Goal: Task Accomplishment & Management: Manage account settings

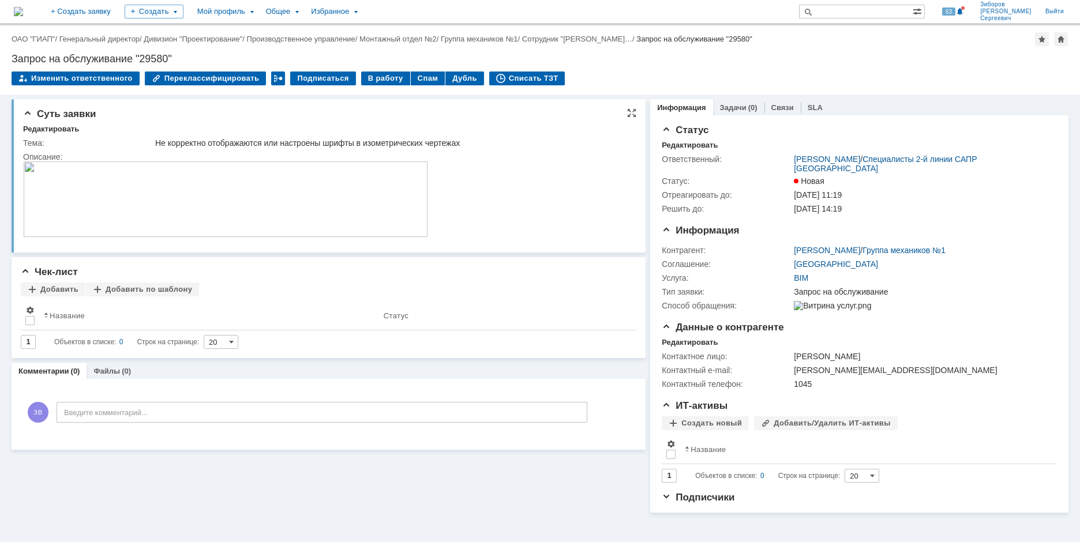
click at [237, 217] on img at bounding box center [225, 199] width 405 height 76
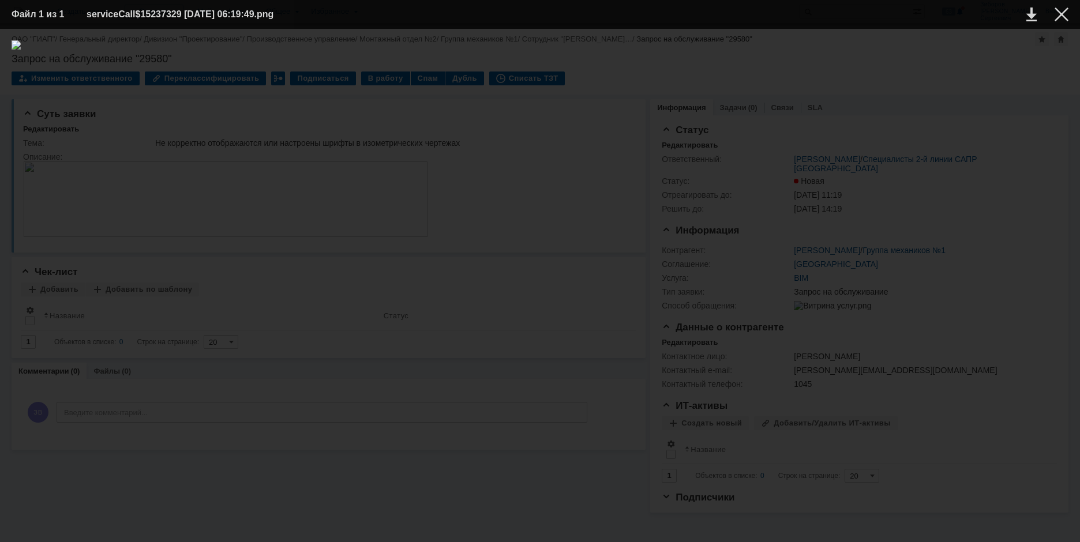
click at [354, 259] on img at bounding box center [540, 285] width 1057 height 490
click at [1057, 16] on div at bounding box center [1061, 14] width 14 height 14
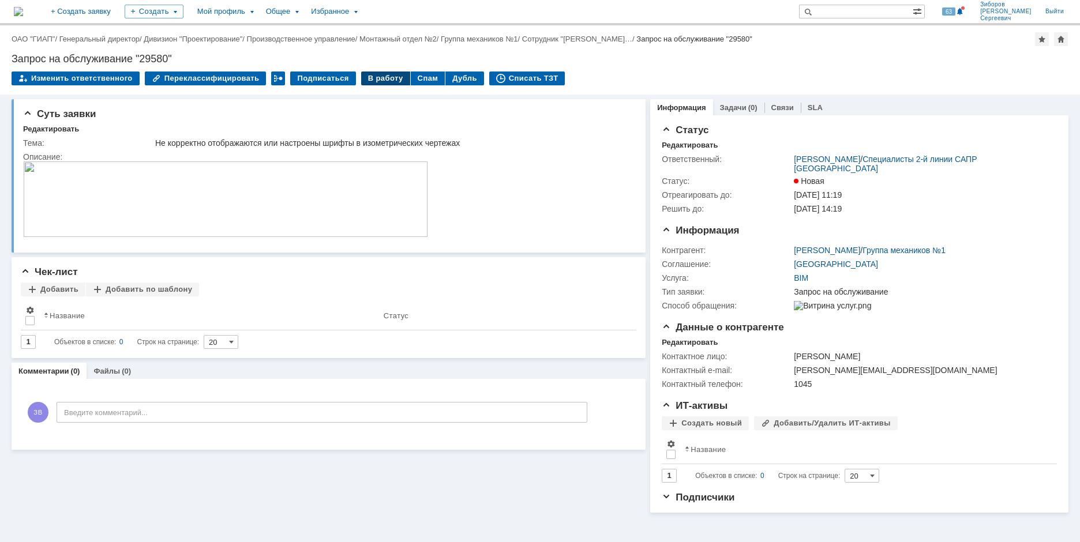
click at [379, 76] on div "В работу" at bounding box center [385, 79] width 49 height 14
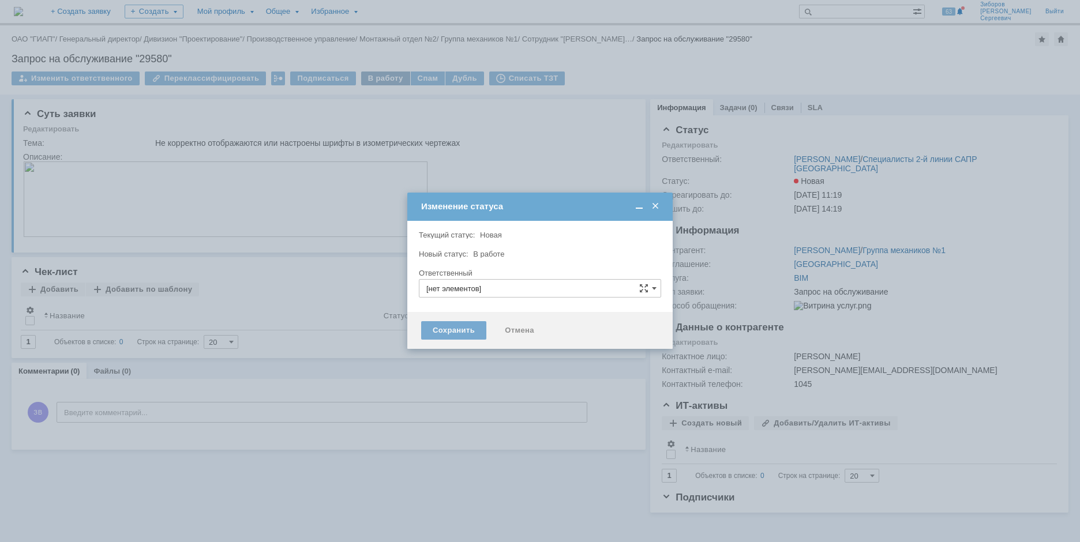
type input "[PERSON_NAME]"
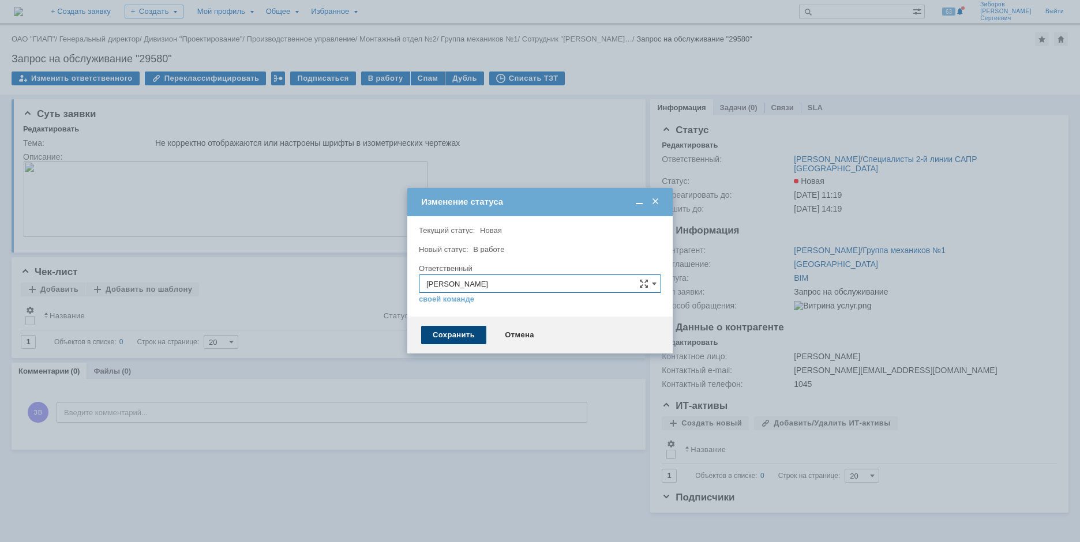
click at [448, 334] on div "Сохранить" at bounding box center [453, 335] width 65 height 18
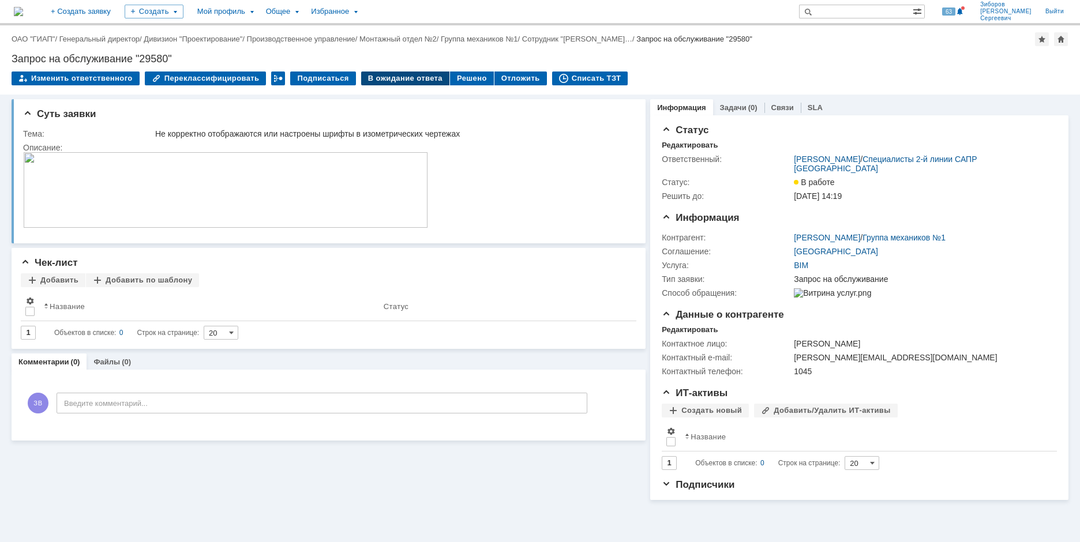
click at [399, 76] on div "В ожидание ответа" at bounding box center [405, 79] width 88 height 14
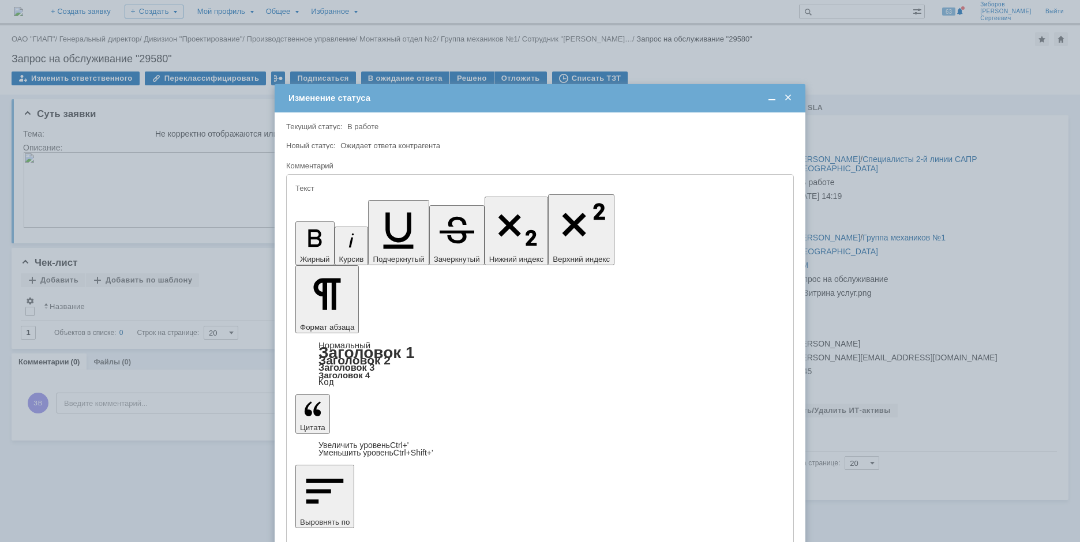
drag, startPoint x: 418, startPoint y: 3210, endPoint x: 618, endPoint y: 3219, distance: 200.3
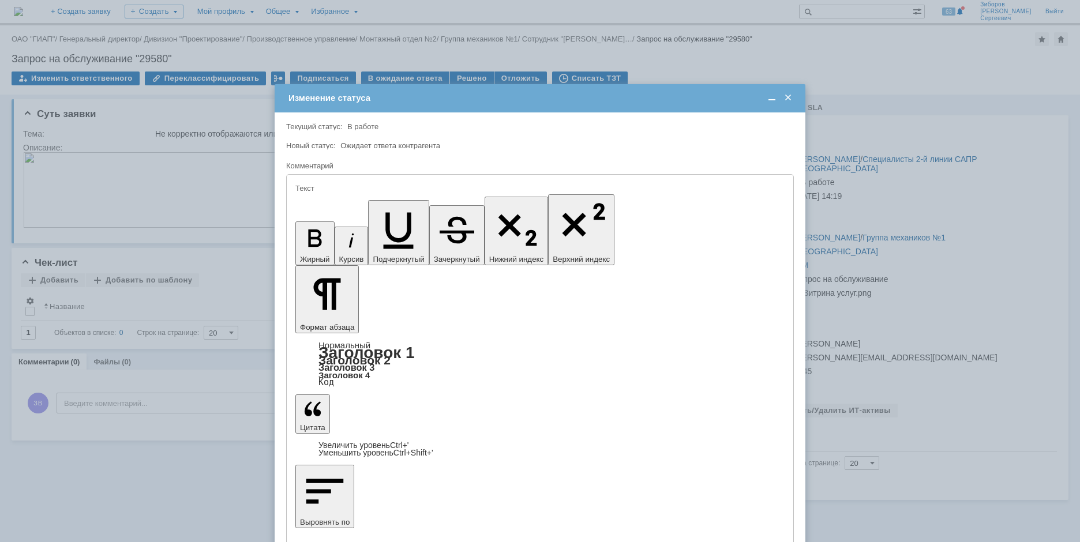
drag, startPoint x: 306, startPoint y: 3208, endPoint x: 318, endPoint y: 3216, distance: 14.6
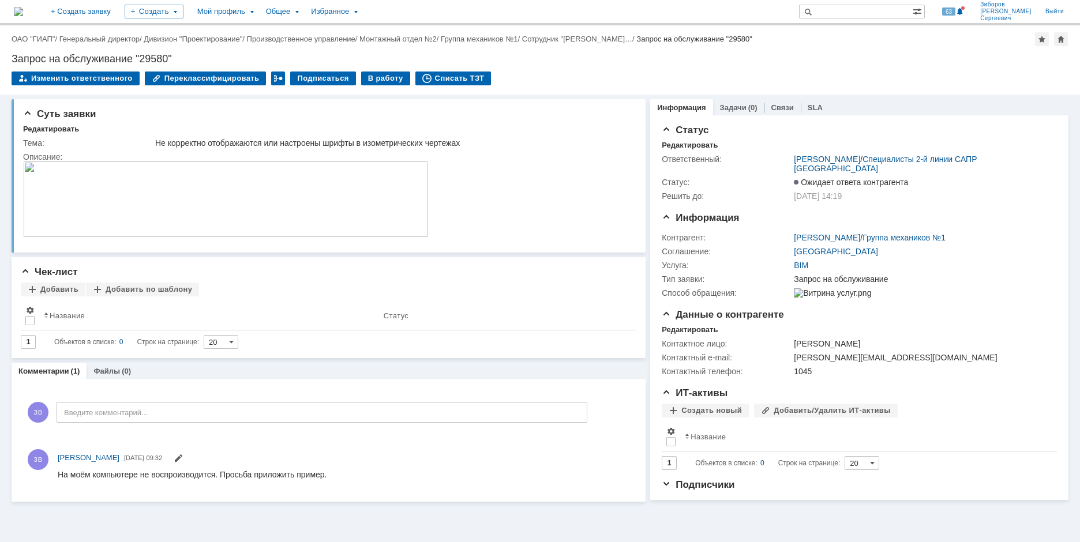
click at [23, 8] on img at bounding box center [18, 11] width 9 height 9
click at [265, 190] on img at bounding box center [225, 199] width 405 height 76
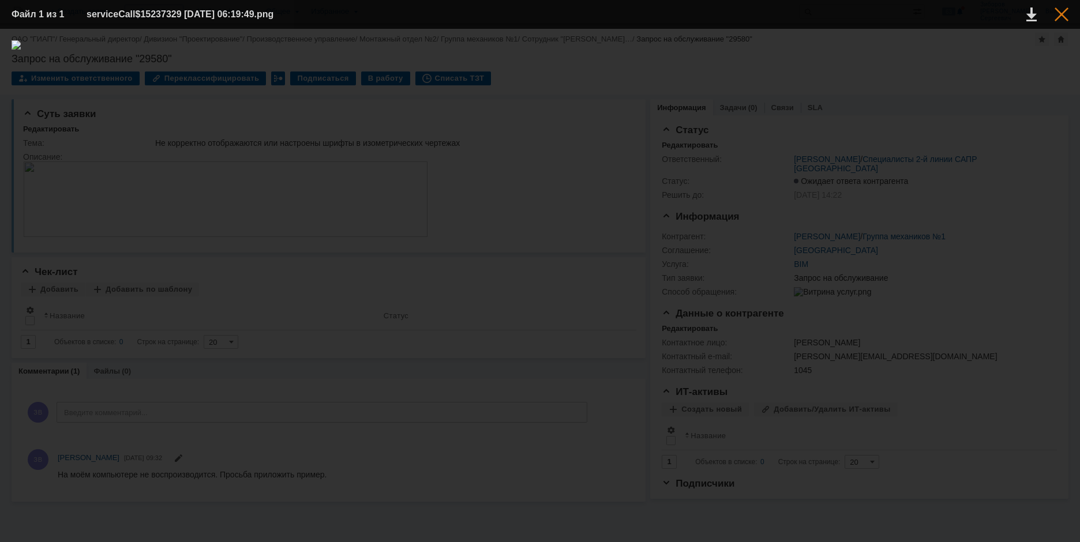
click at [1060, 14] on div at bounding box center [1061, 14] width 14 height 14
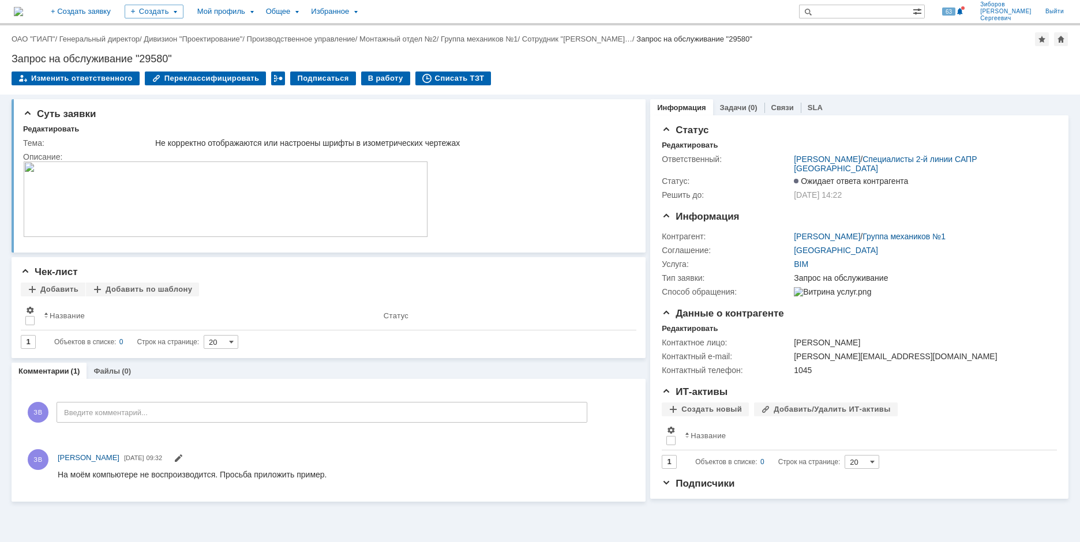
click at [23, 7] on img at bounding box center [18, 11] width 9 height 9
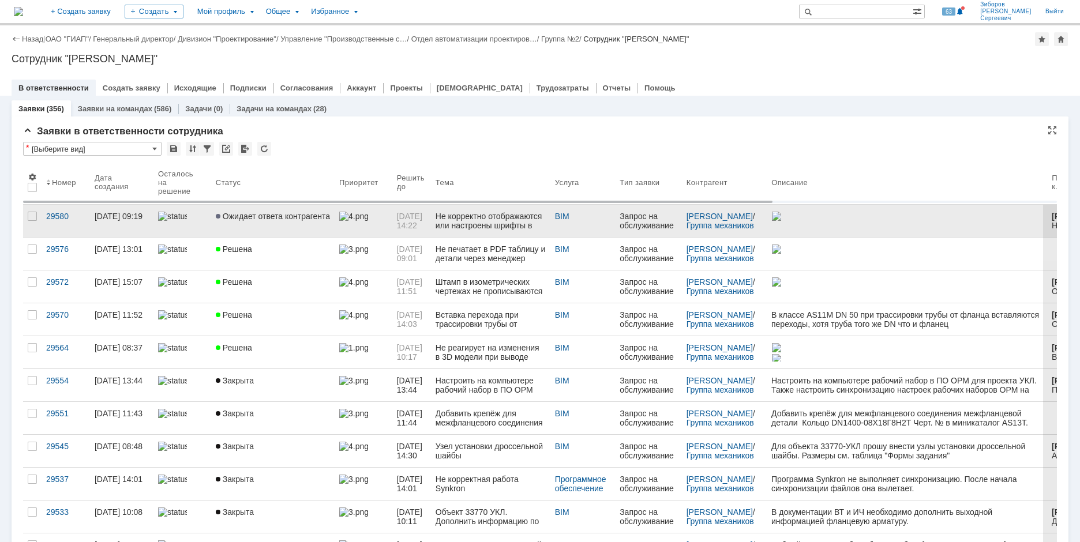
click at [272, 224] on link "Ожидает ответа контрагента" at bounding box center [272, 221] width 123 height 32
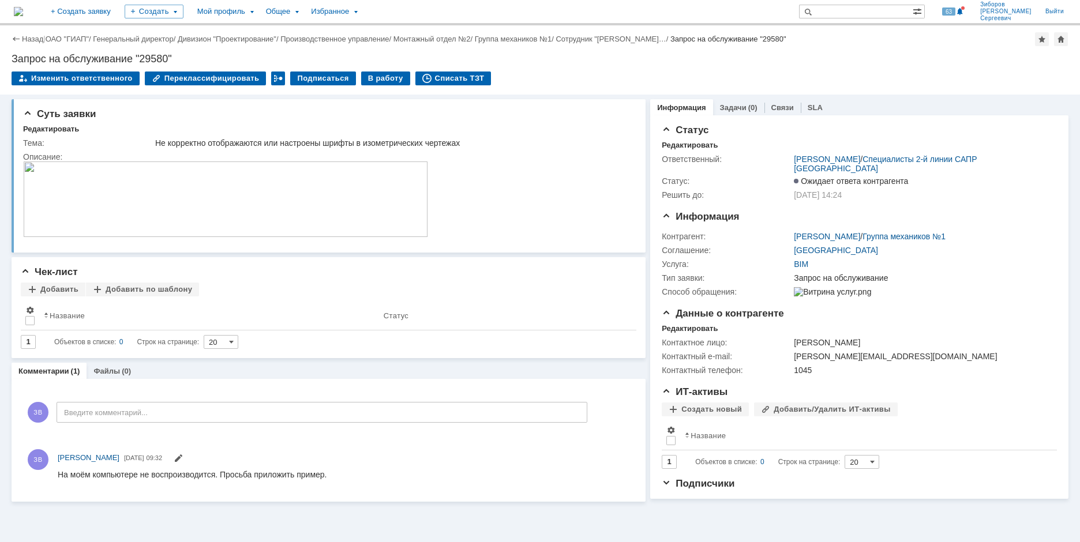
click at [23, 12] on img at bounding box center [18, 11] width 9 height 9
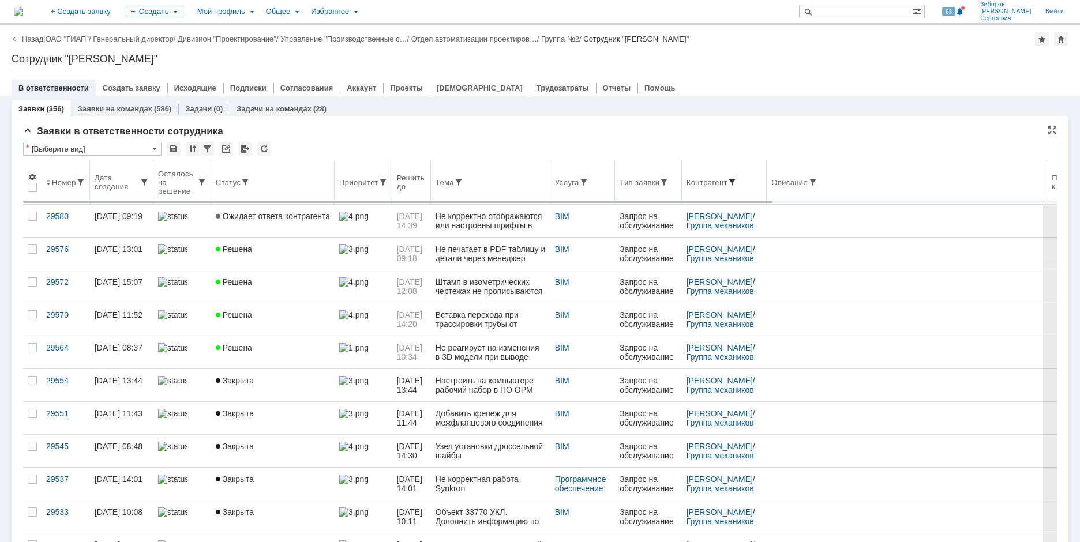
click at [736, 183] on span at bounding box center [731, 182] width 9 height 9
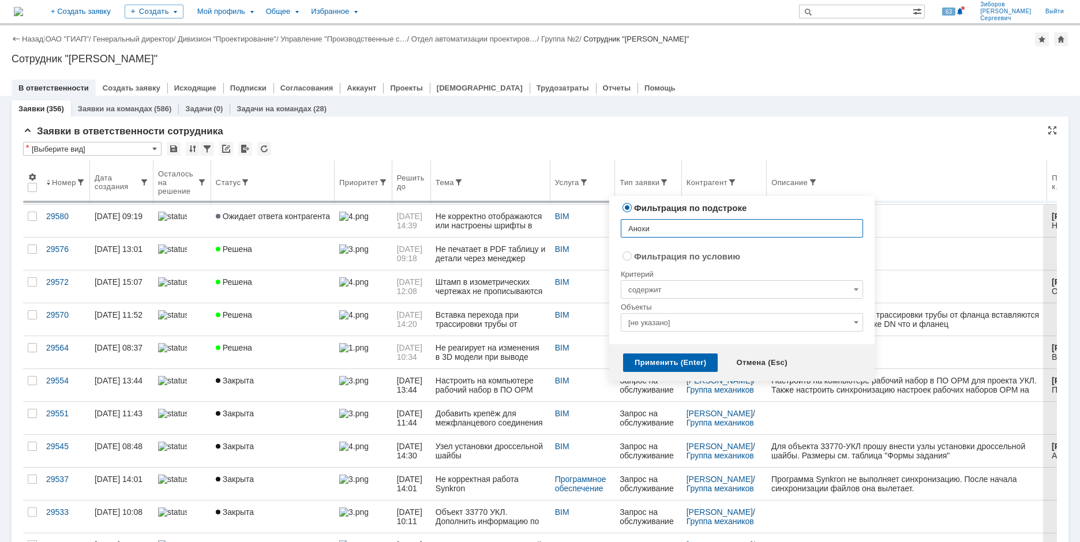
type input "[PERSON_NAME]"
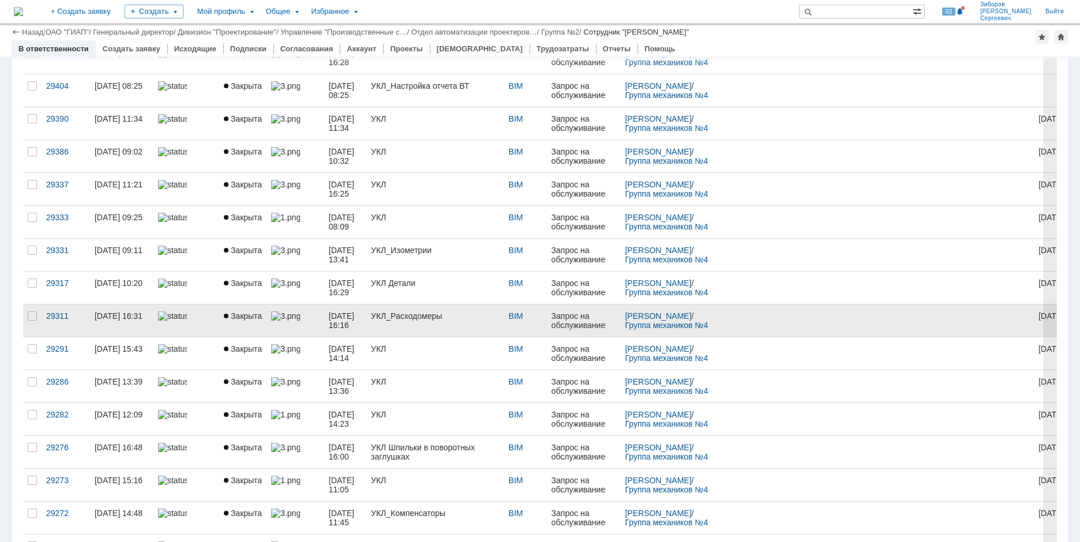
click at [404, 311] on div "УКЛ_Расходомеры" at bounding box center [435, 315] width 129 height 9
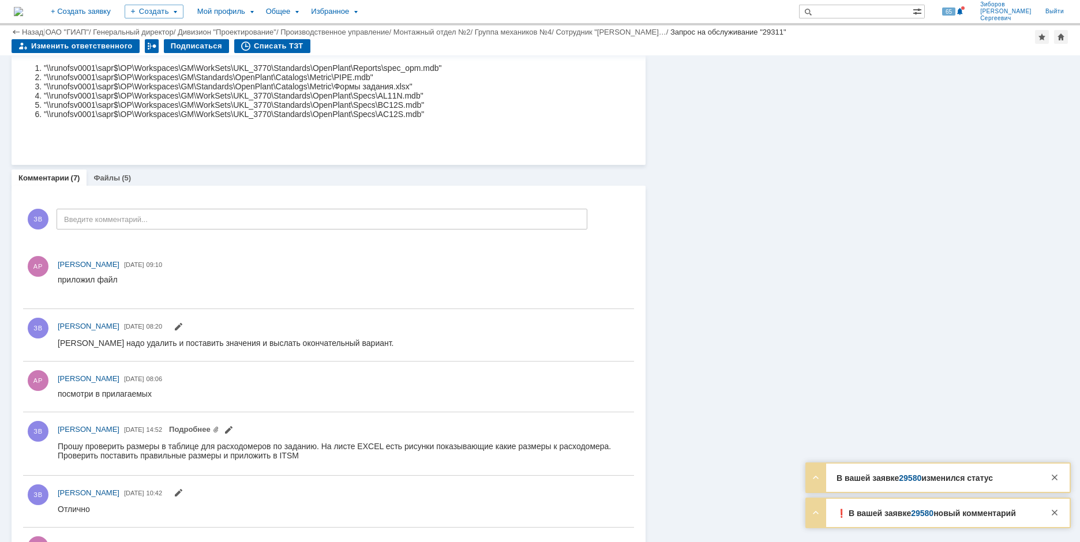
scroll to position [497, 0]
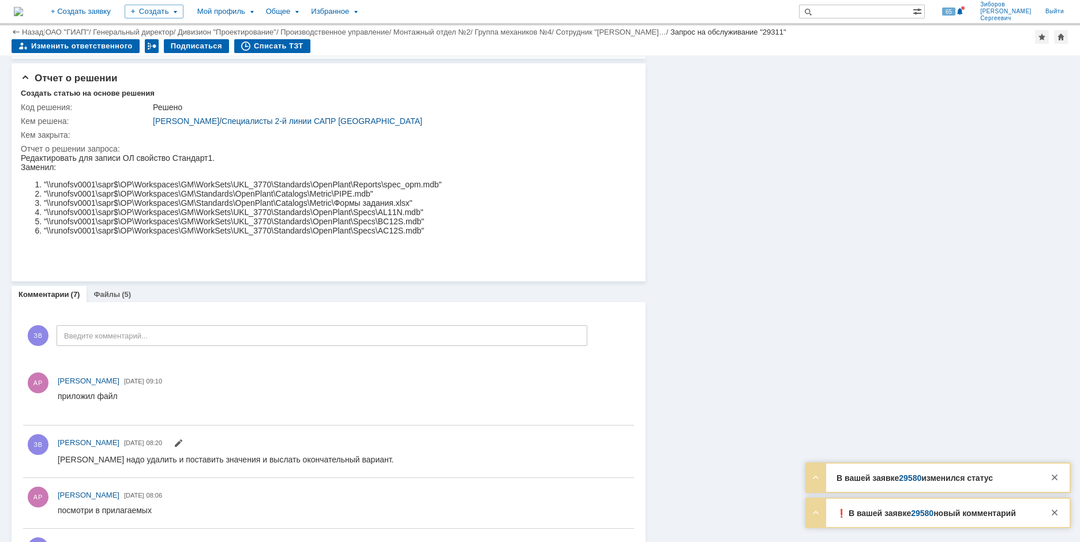
click at [23, 10] on img at bounding box center [18, 11] width 9 height 9
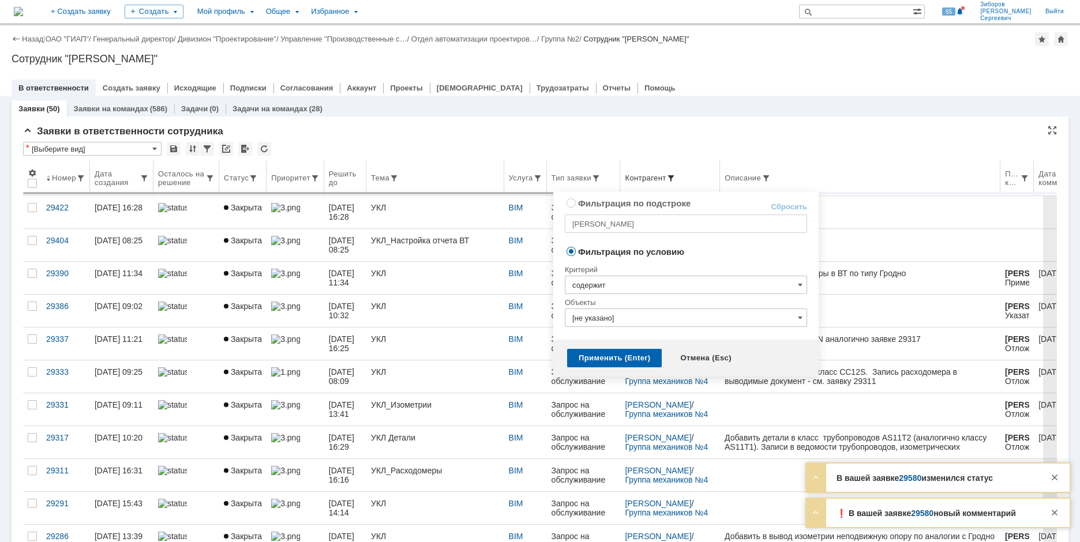
click at [675, 175] on span at bounding box center [670, 178] width 9 height 9
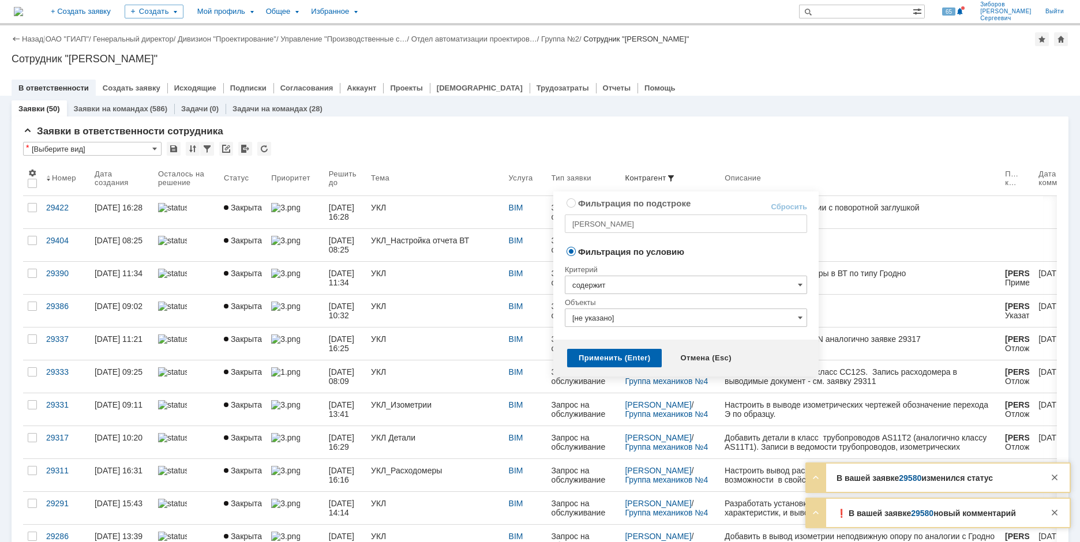
click at [780, 205] on link "Сбросить" at bounding box center [788, 206] width 36 height 9
radio input "true"
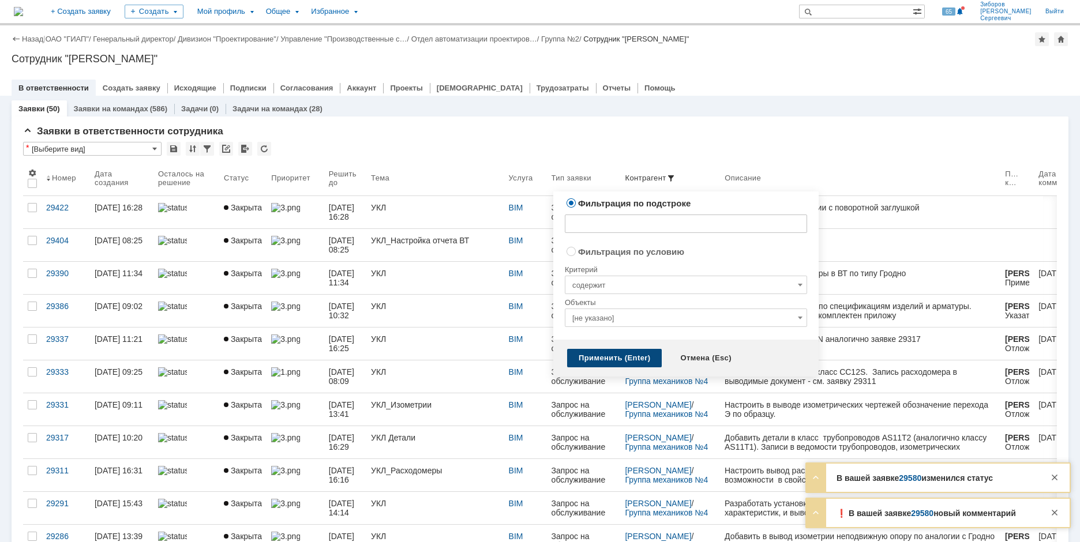
click at [622, 359] on div "Применить (Enter)" at bounding box center [614, 358] width 95 height 18
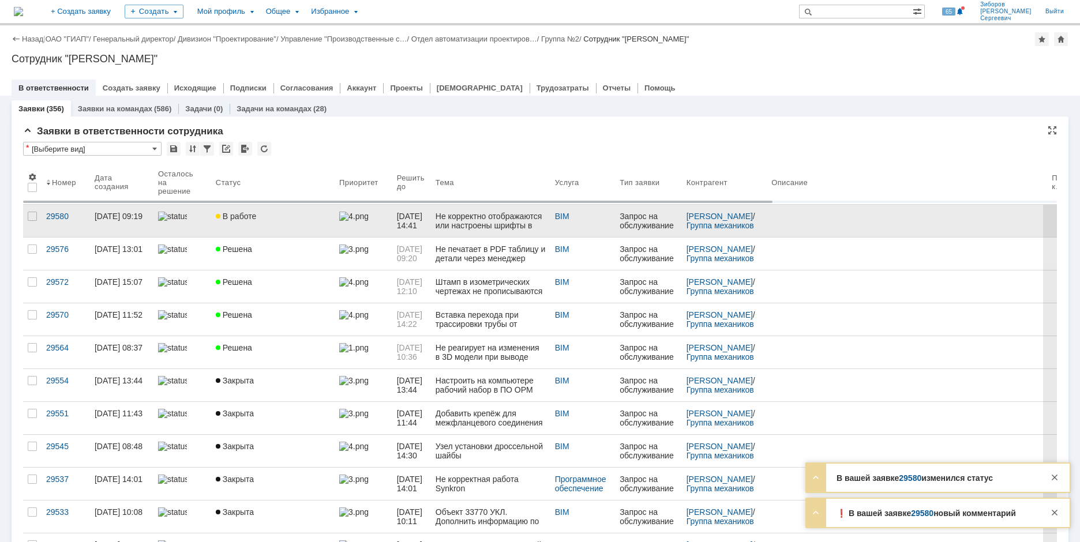
click at [212, 210] on link "В работе" at bounding box center [272, 221] width 123 height 32
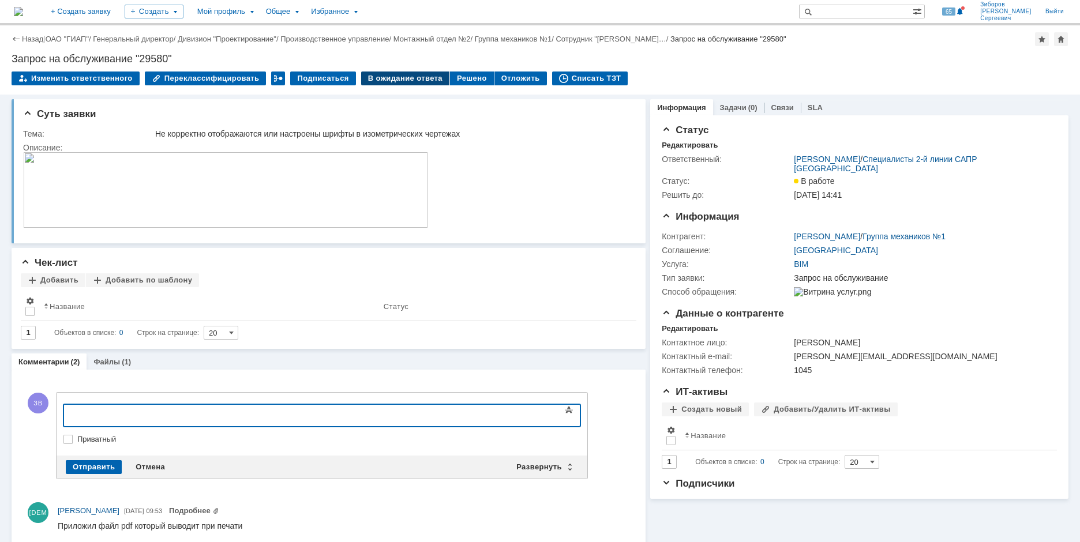
click at [404, 78] on div "В ожидание ответа" at bounding box center [405, 79] width 88 height 14
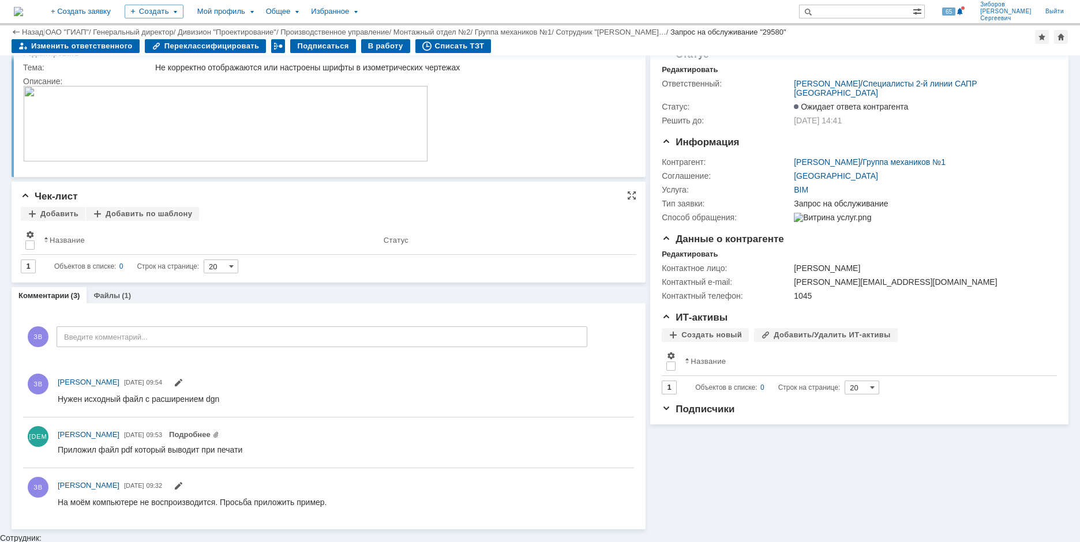
scroll to position [29, 0]
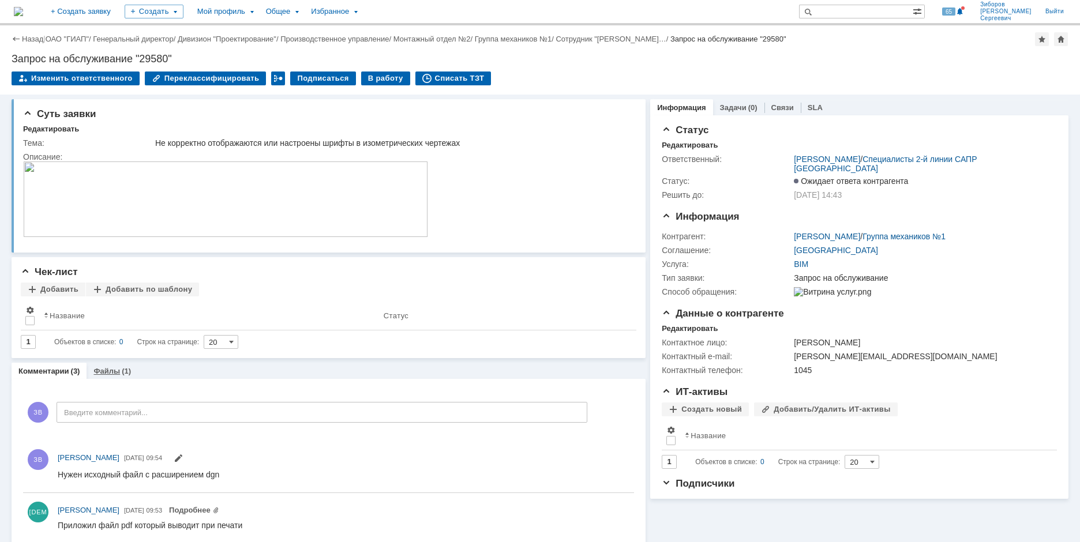
click at [116, 374] on link "Файлы" at bounding box center [106, 371] width 27 height 9
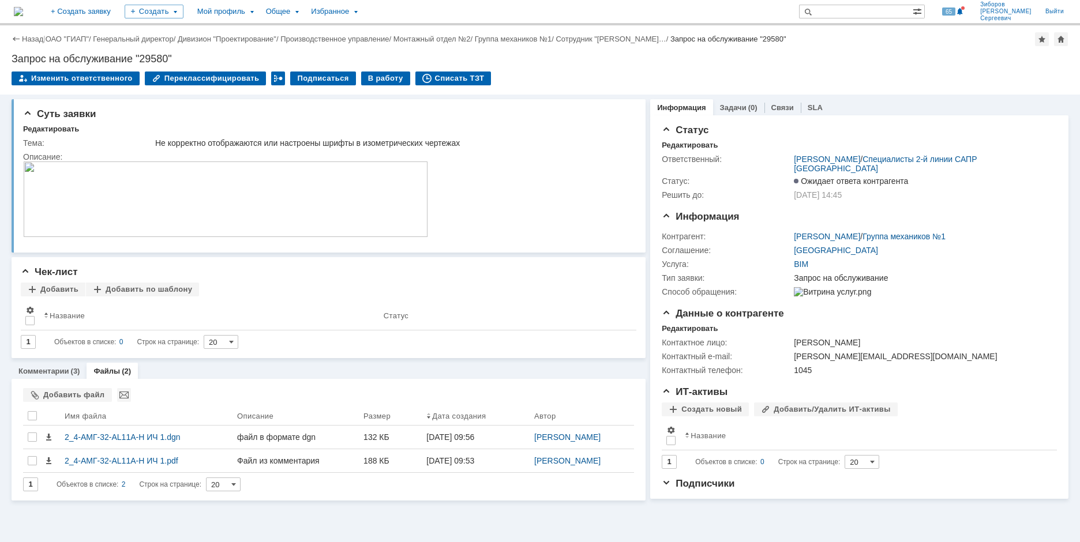
click at [384, 86] on td "В работу" at bounding box center [386, 79] width 50 height 15
click at [382, 80] on div "В работу" at bounding box center [385, 79] width 49 height 14
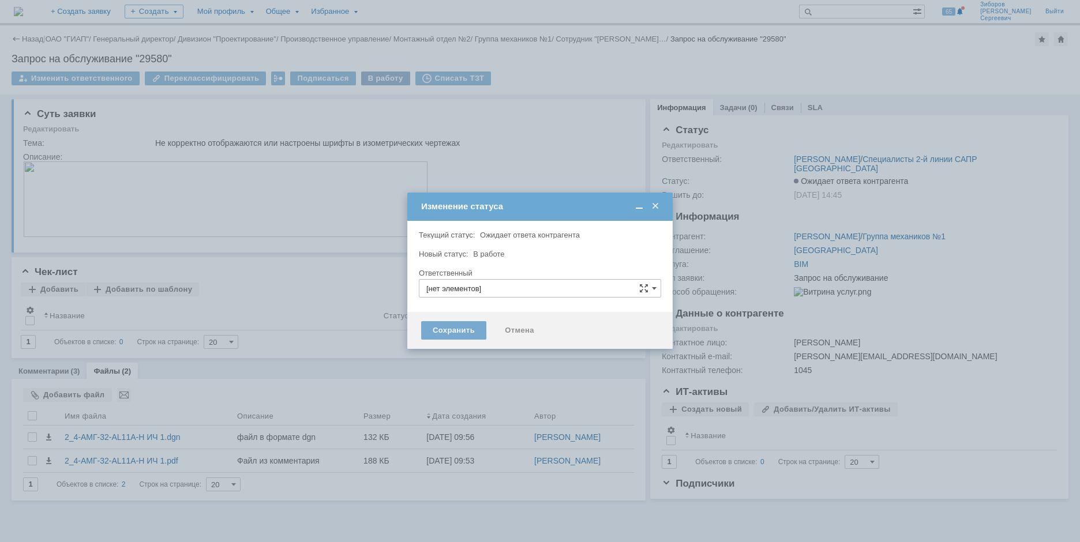
type input "[PERSON_NAME]"
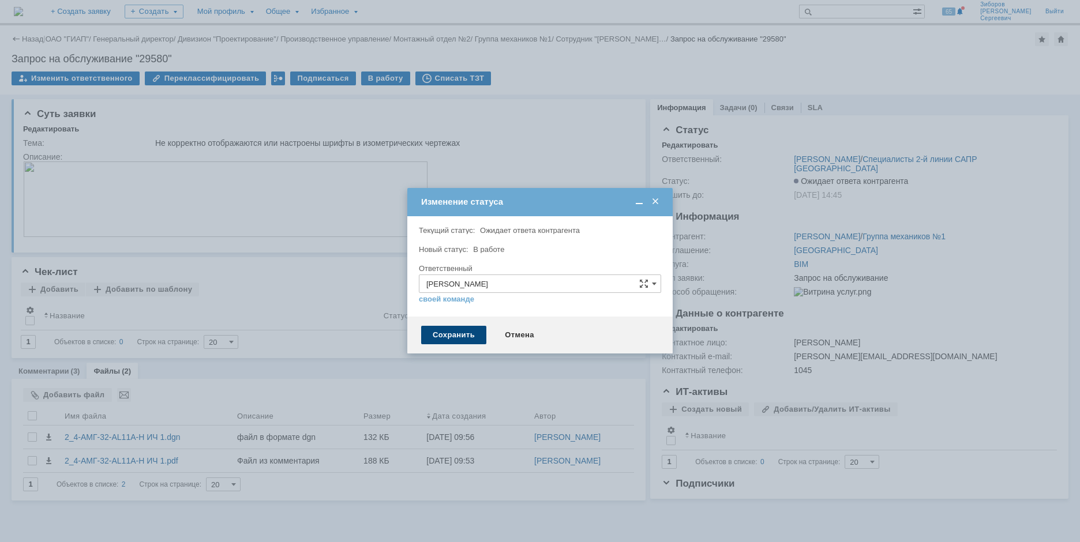
click at [446, 338] on div "Сохранить" at bounding box center [453, 335] width 65 height 18
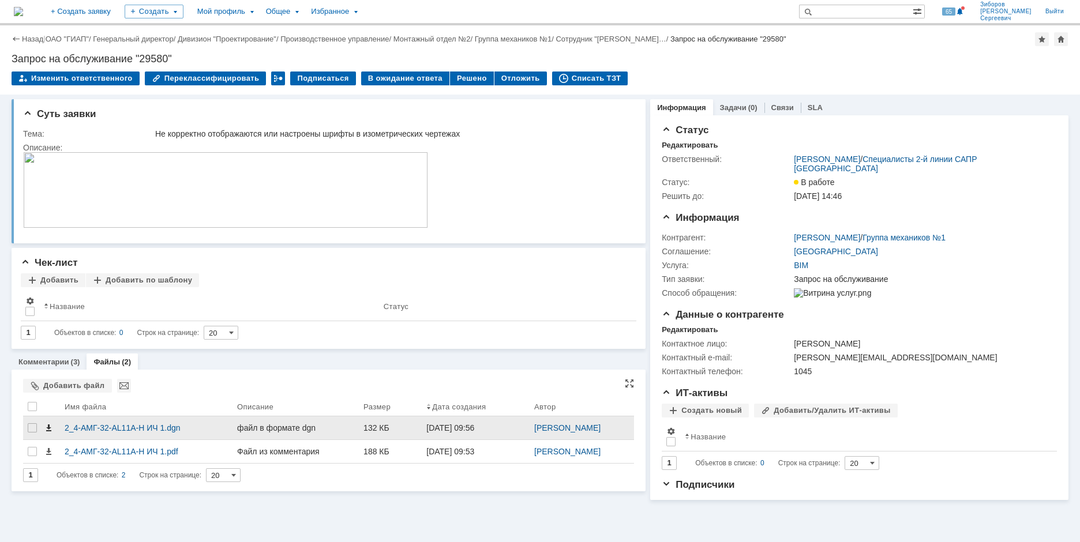
click at [50, 427] on span at bounding box center [48, 427] width 9 height 9
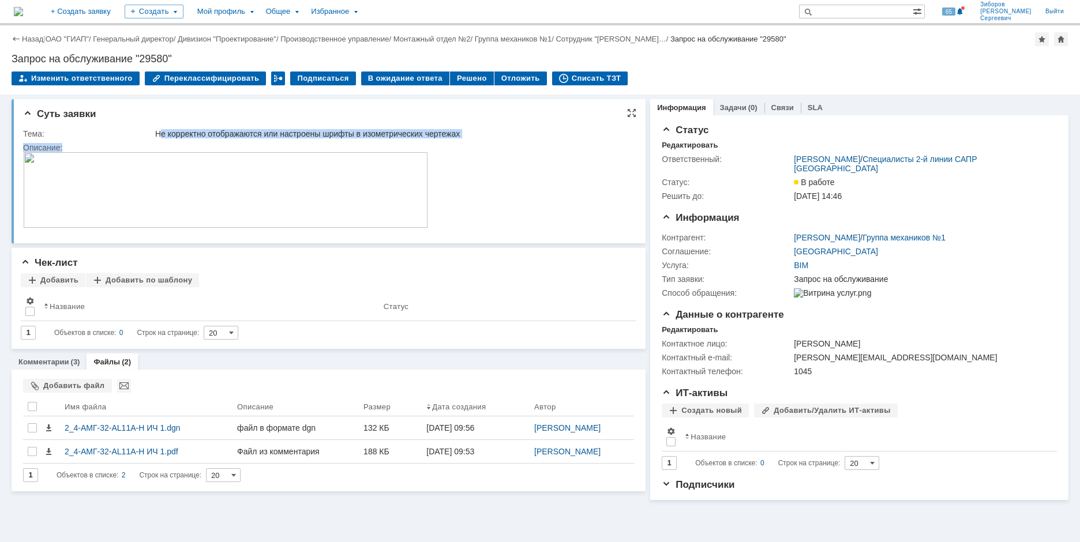
drag, startPoint x: 159, startPoint y: 133, endPoint x: 463, endPoint y: 142, distance: 304.0
click at [468, 152] on tbody "Тема: Не корректно отображаются или настроены шрифты в изометрических чертежах …" at bounding box center [326, 180] width 607 height 107
click at [463, 136] on div "Не корректно отображаются или настроены шрифты в изометрических чертежах" at bounding box center [391, 133] width 473 height 9
click at [173, 126] on div "Тема: Не корректно отображаются или настроены шрифты в изометрических чертежах …" at bounding box center [329, 180] width 613 height 110
drag, startPoint x: 157, startPoint y: 133, endPoint x: 478, endPoint y: 135, distance: 320.1
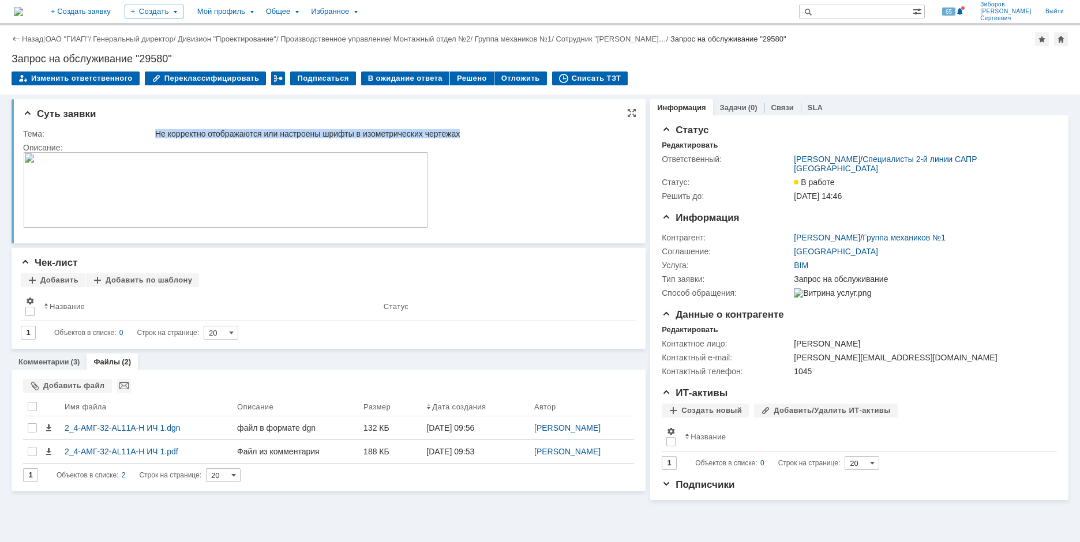
click at [478, 135] on div "Не корректно отображаются или настроены шрифты в изометрических чертежах" at bounding box center [391, 133] width 473 height 9
copy div "Не корректно отображаются или настроены шрифты в изометрических чертежах"
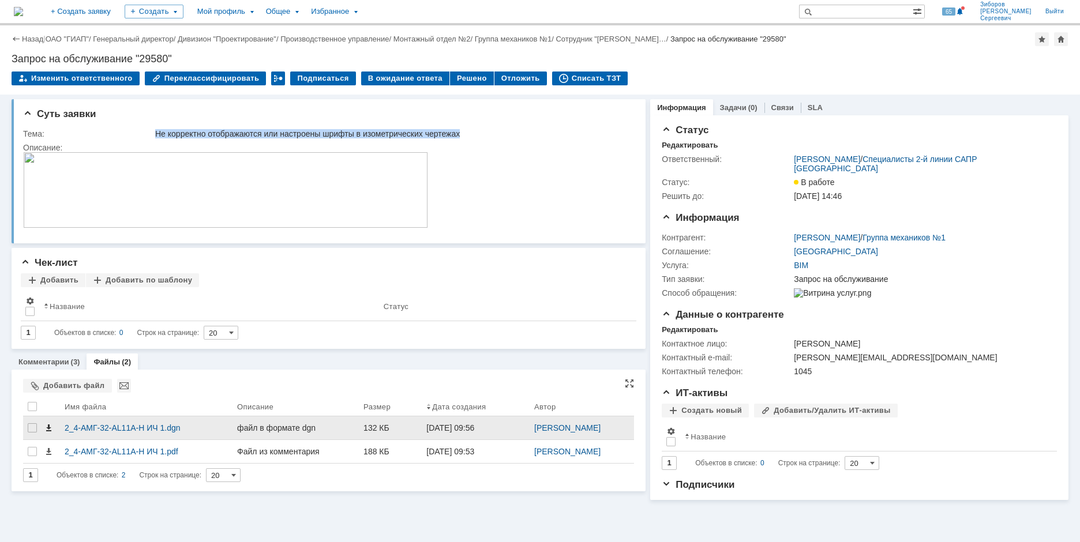
click at [50, 428] on span at bounding box center [48, 427] width 9 height 9
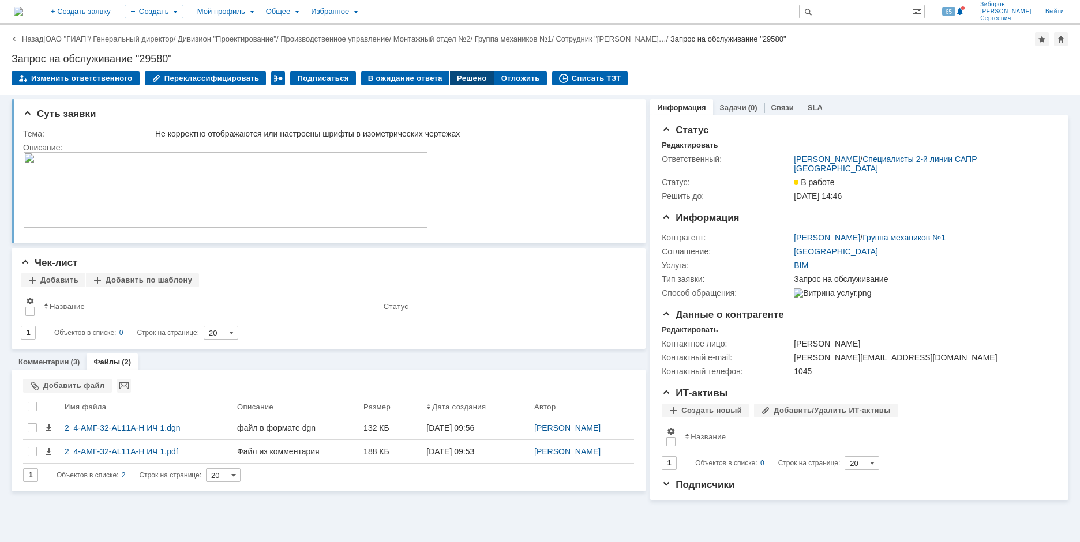
click at [458, 80] on div "Решено" at bounding box center [472, 79] width 44 height 14
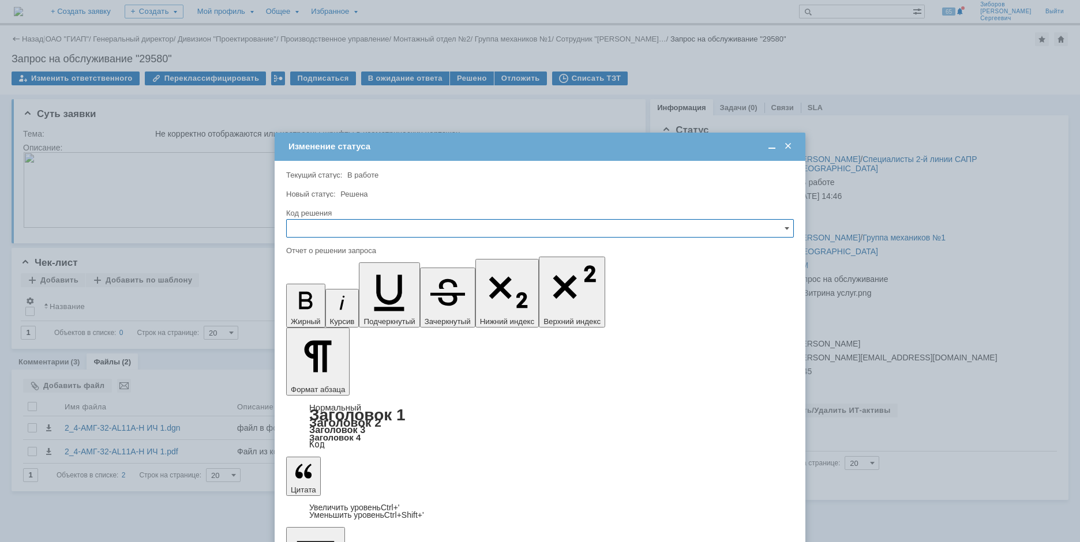
click at [339, 229] on input "text" at bounding box center [539, 228] width 507 height 18
click at [337, 272] on span "Не воспроизводится" at bounding box center [540, 268] width 493 height 9
type input "Не воспроизводится"
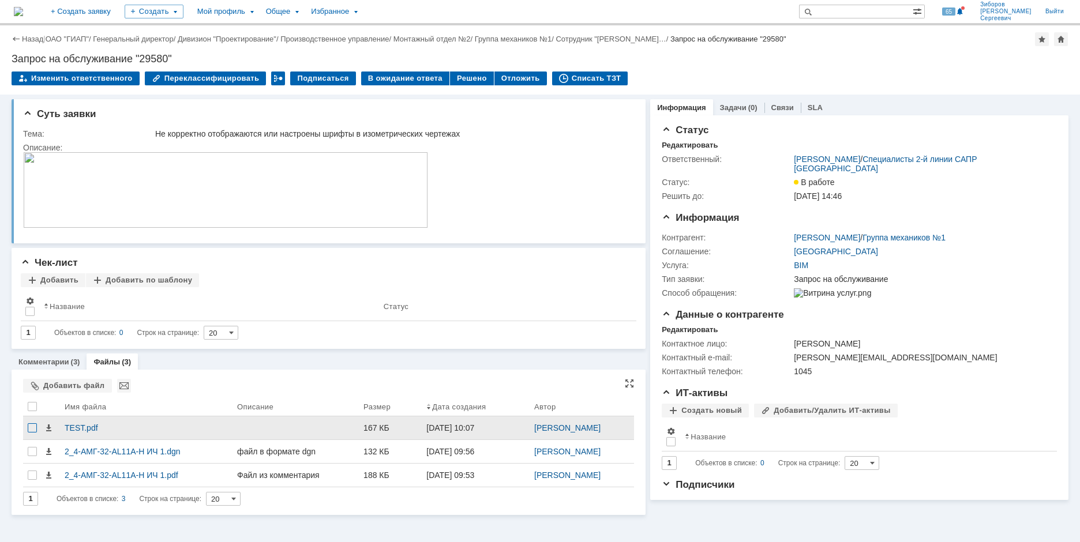
click at [33, 427] on div at bounding box center [32, 427] width 9 height 9
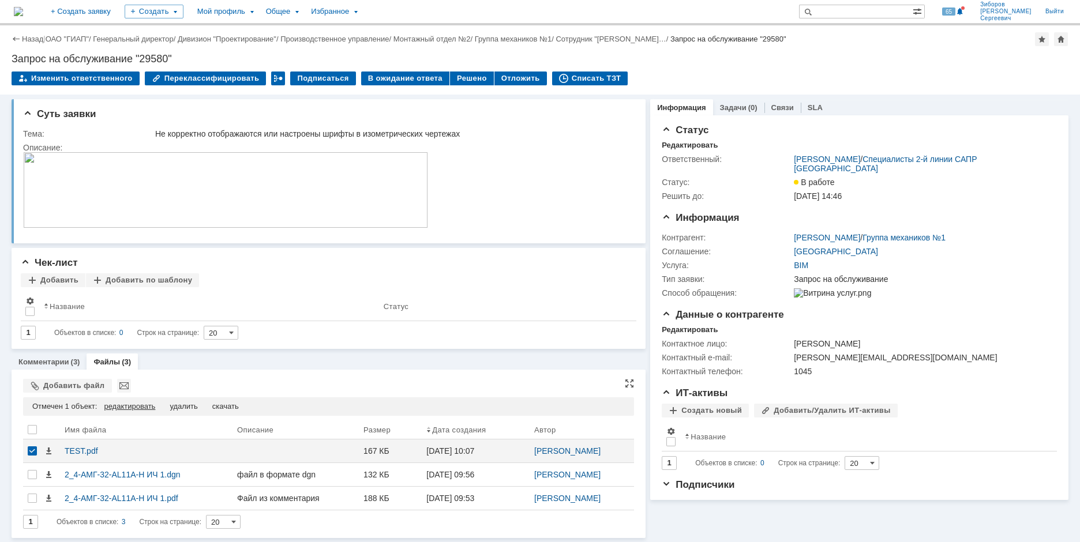
click at [134, 407] on div "редактировать" at bounding box center [129, 406] width 51 height 9
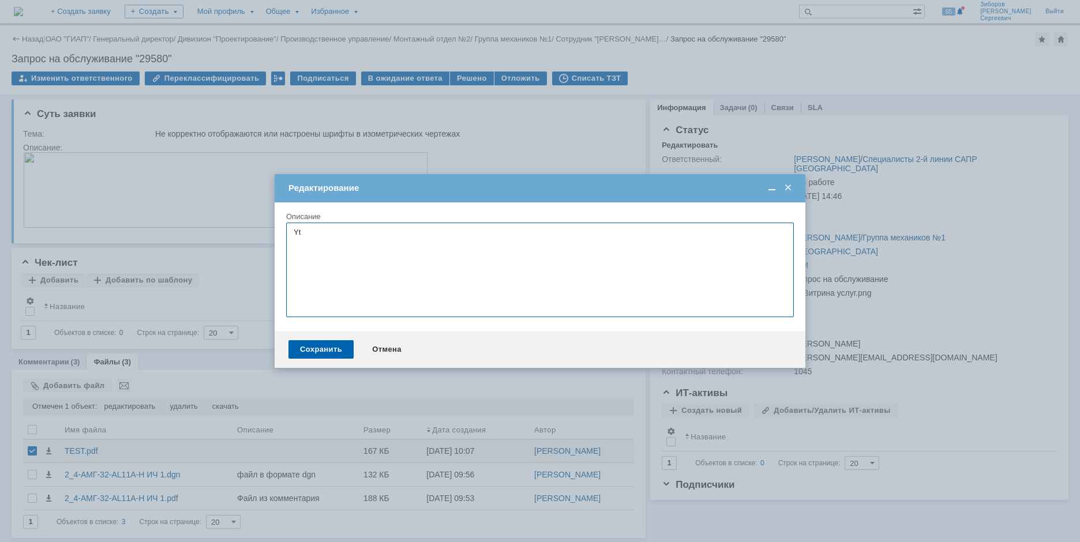
type textarea "Y"
type textarea "Не использовать в РД"
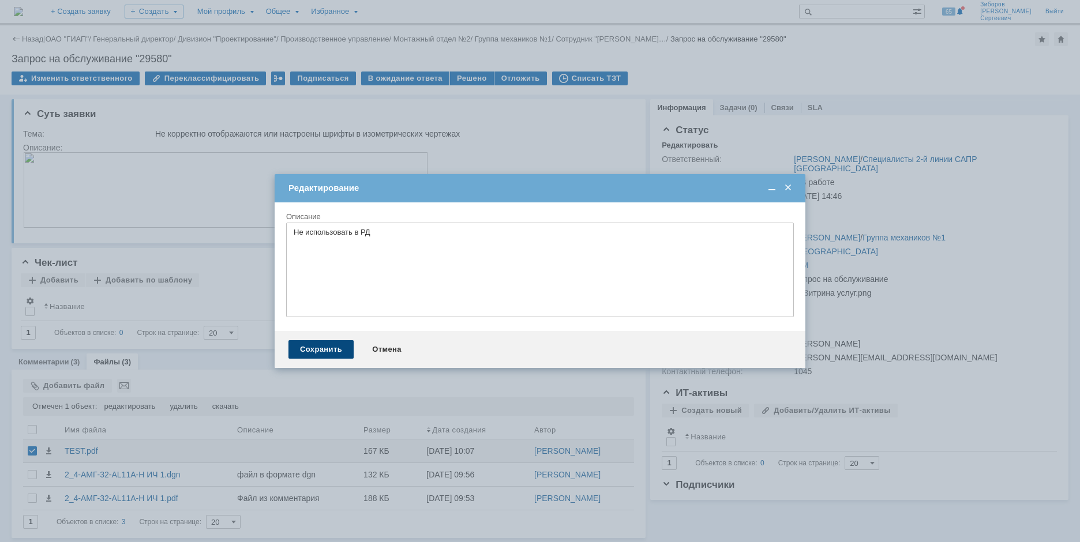
click at [326, 347] on div "Сохранить" at bounding box center [320, 349] width 65 height 18
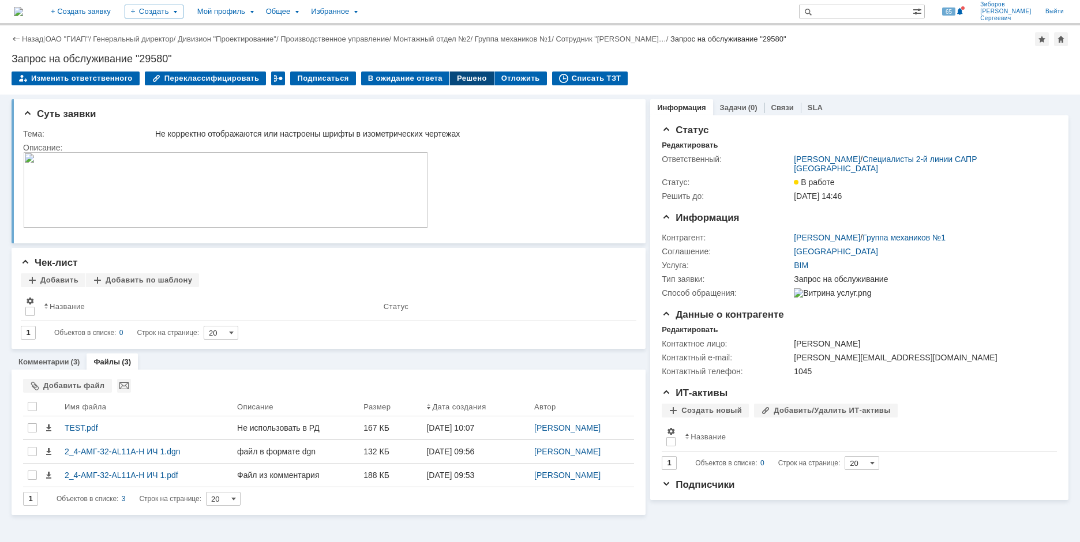
click at [454, 73] on div "Решено" at bounding box center [472, 79] width 44 height 14
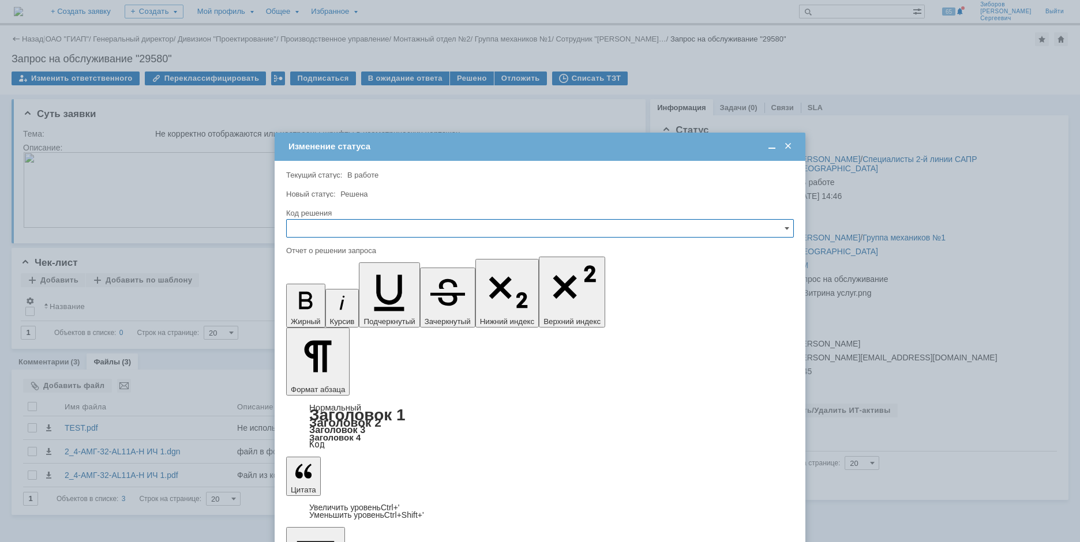
click at [310, 226] on input "text" at bounding box center [539, 228] width 507 height 18
click at [338, 275] on div "Не воспроизводится" at bounding box center [540, 269] width 506 height 18
type input "Не воспроизводится"
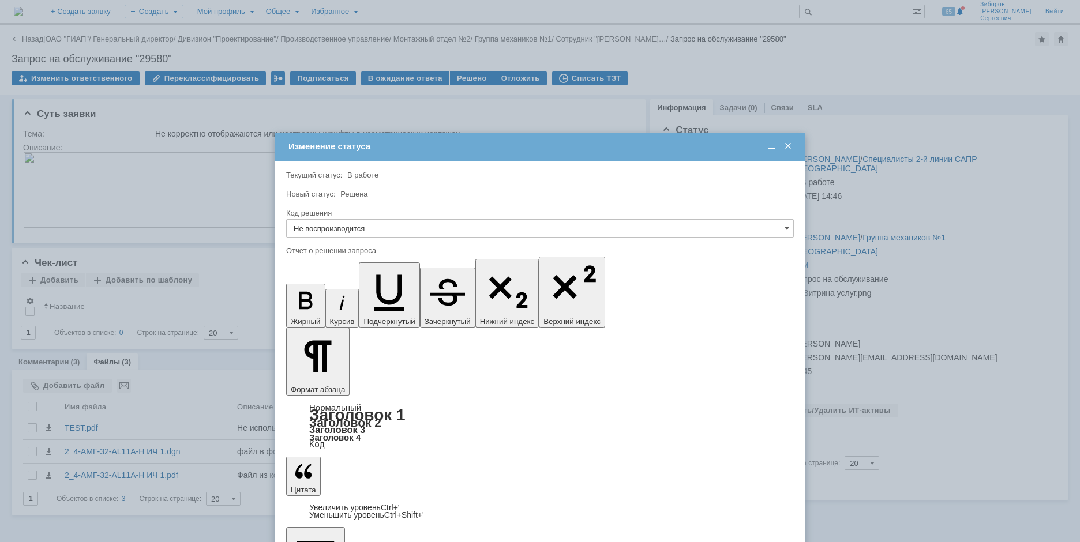
drag, startPoint x: 759, startPoint y: 3348, endPoint x: 1137, endPoint y: 3666, distance: 494.0
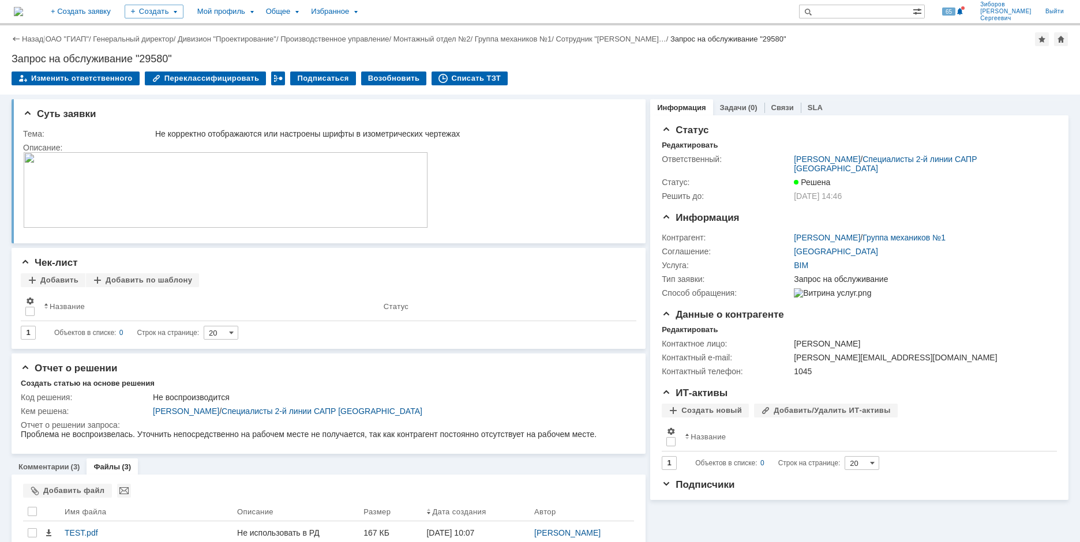
click at [23, 11] on img at bounding box center [18, 11] width 9 height 9
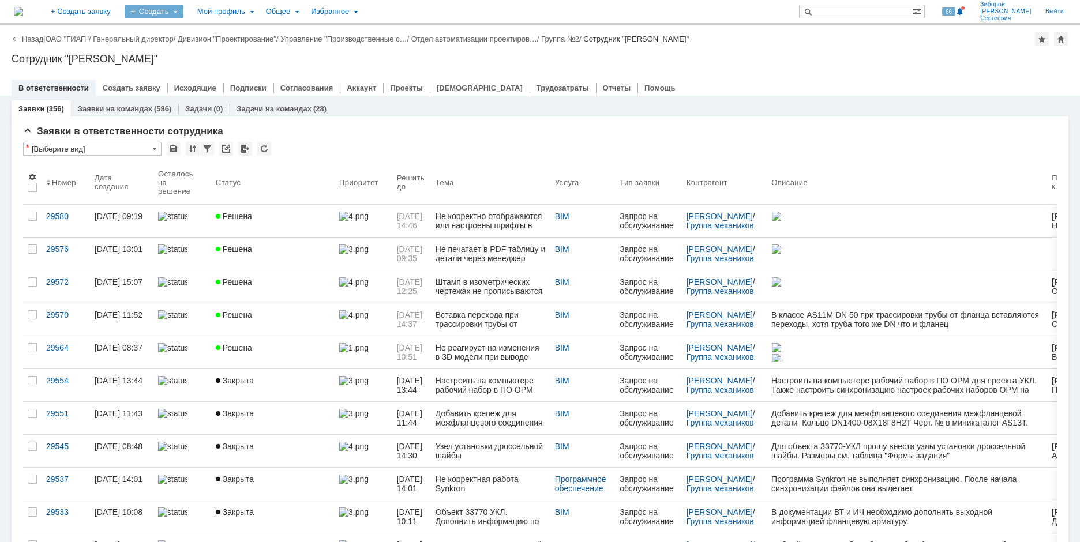
click at [183, 10] on div "Создать" at bounding box center [154, 12] width 59 height 14
click at [200, 67] on link "Заявка" at bounding box center [171, 72] width 88 height 14
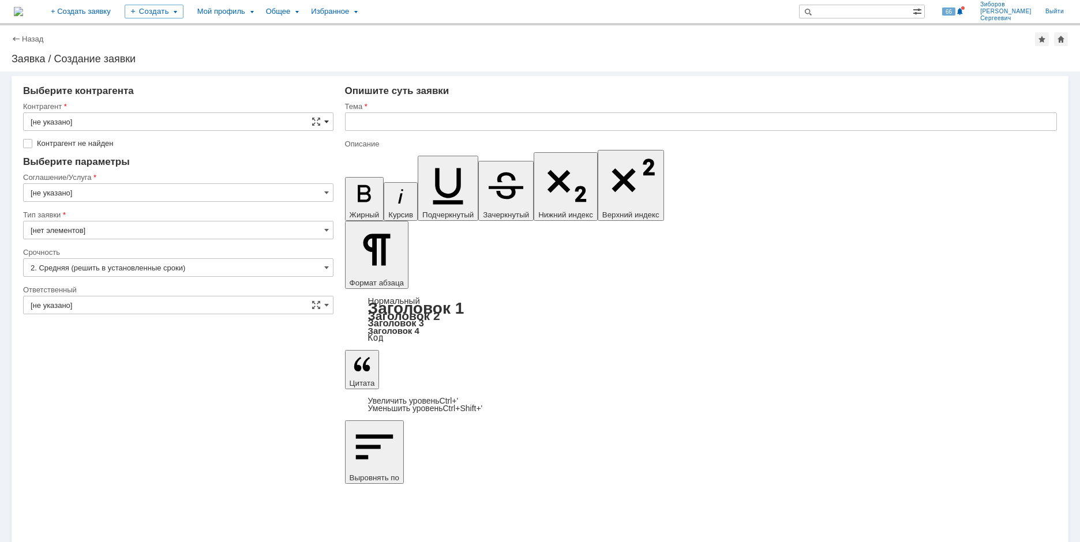
click at [325, 117] on span at bounding box center [326, 121] width 5 height 9
click at [59, 114] on input "text" at bounding box center [178, 121] width 310 height 18
type input "F"
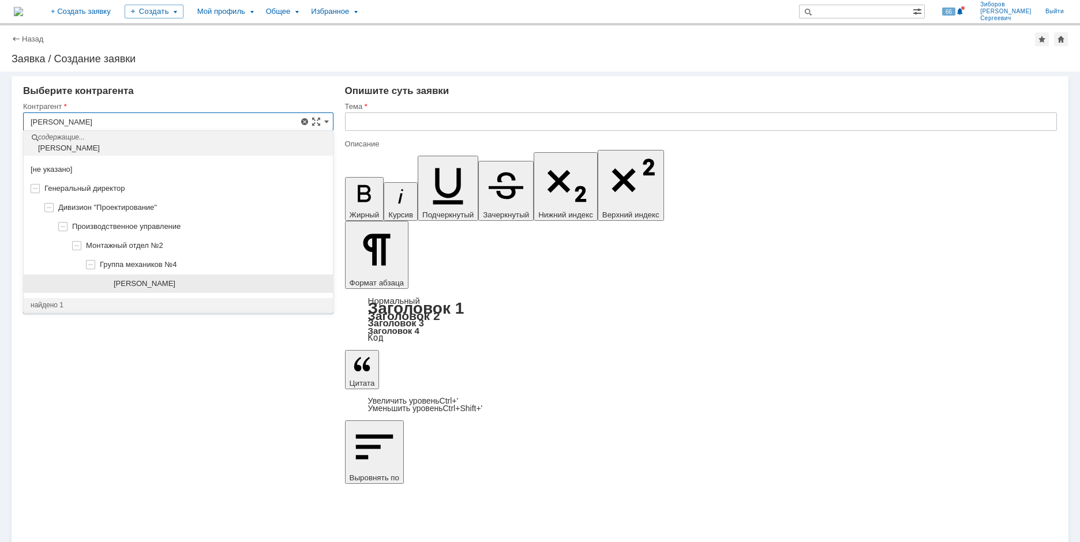
click at [174, 283] on span "[PERSON_NAME]" at bounding box center [145, 283] width 62 height 9
type input "[PERSON_NAME]"
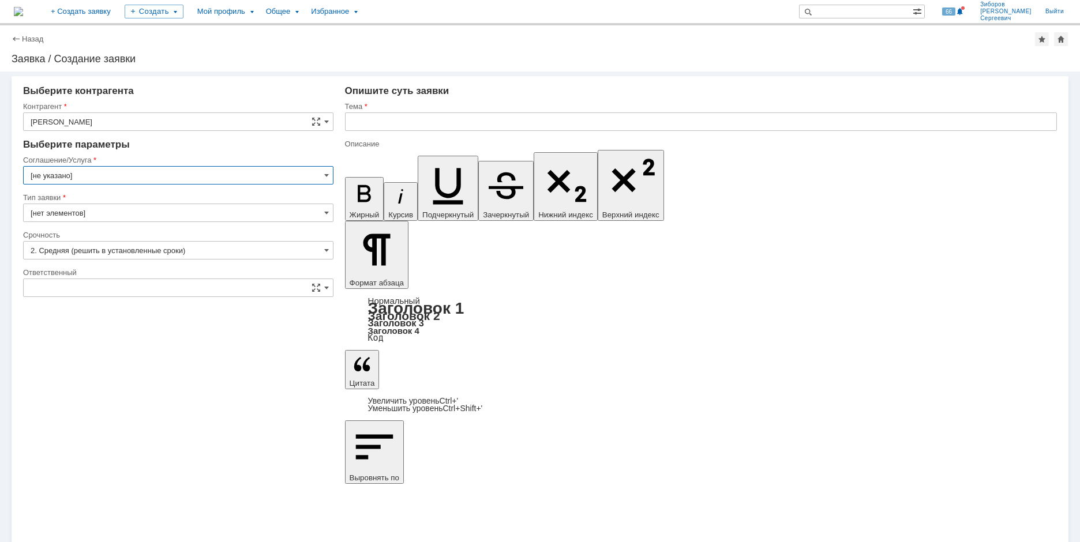
click at [120, 174] on input "[не указано]" at bounding box center [178, 175] width 310 height 18
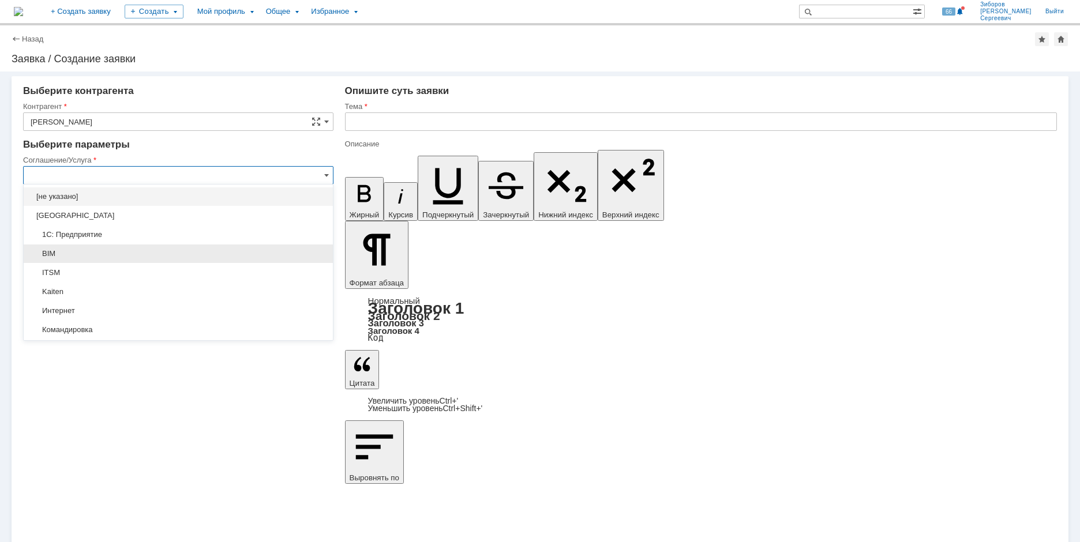
click at [63, 258] on span "BIM" at bounding box center [178, 253] width 295 height 9
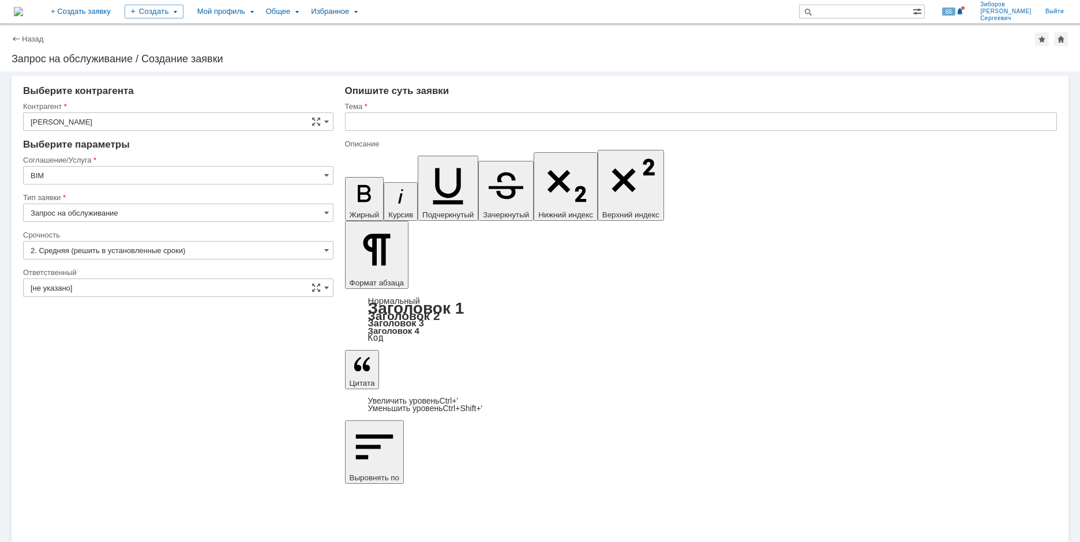
type input "BIM"
click at [265, 247] on input "2. Средняя (решить в установленные сроки)" at bounding box center [178, 250] width 310 height 18
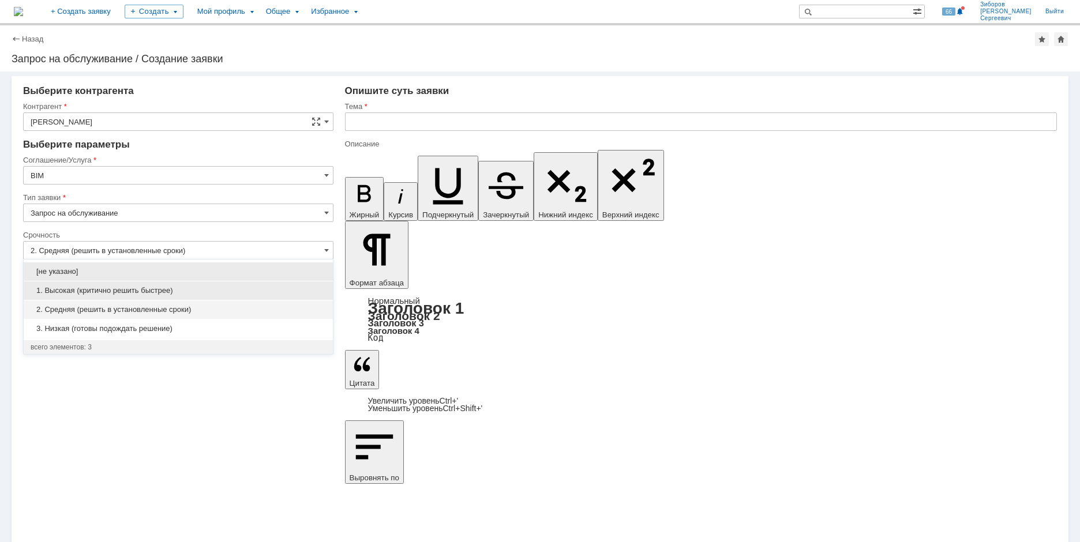
click at [152, 288] on span "1. Высокая (критично решить быстрее)" at bounding box center [178, 290] width 295 height 9
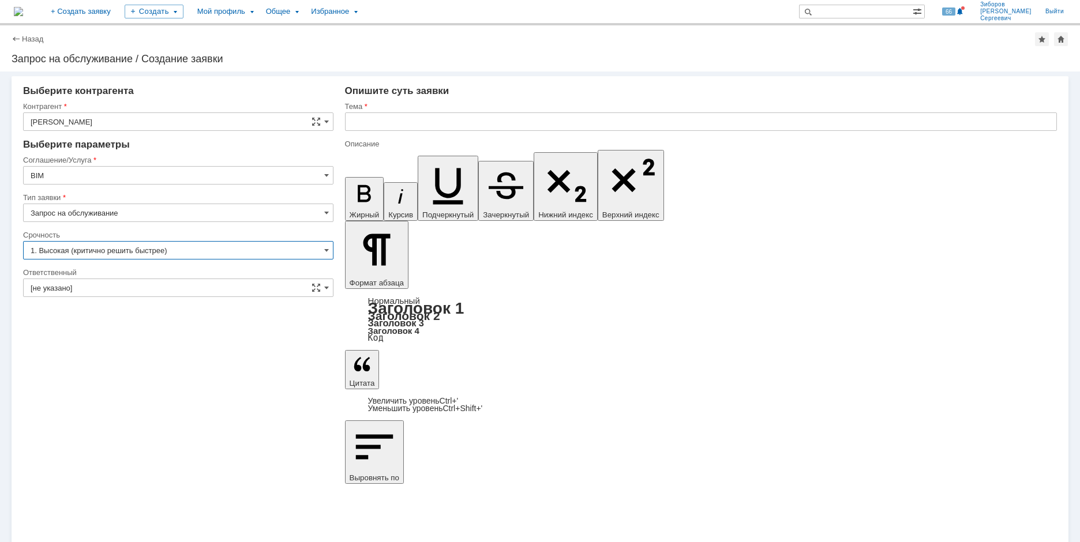
type input "1. Высокая (критично решить быстрее)"
click at [152, 288] on input "[не указано]" at bounding box center [178, 288] width 310 height 18
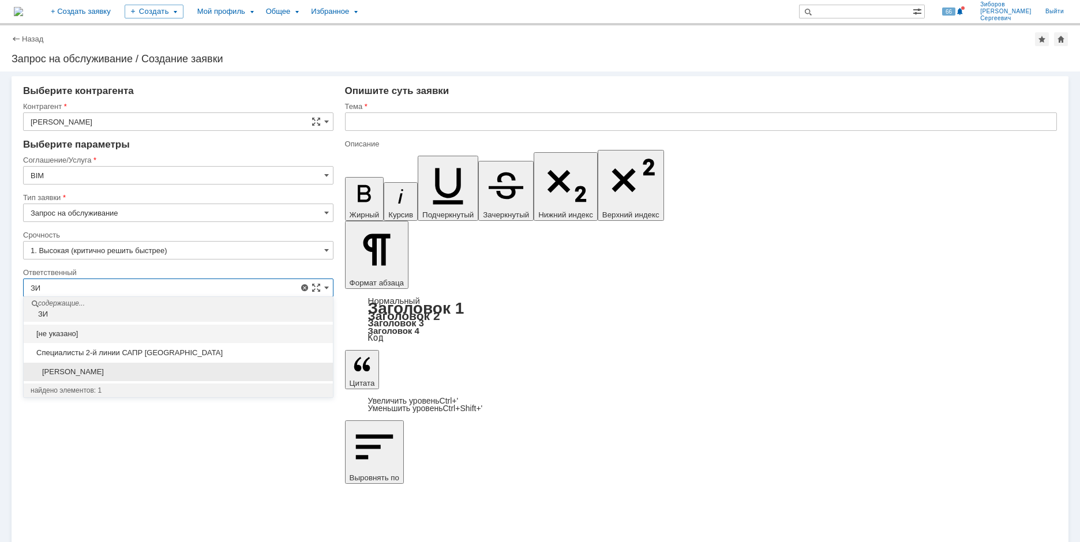
click at [94, 375] on span "[PERSON_NAME]" at bounding box center [178, 371] width 295 height 9
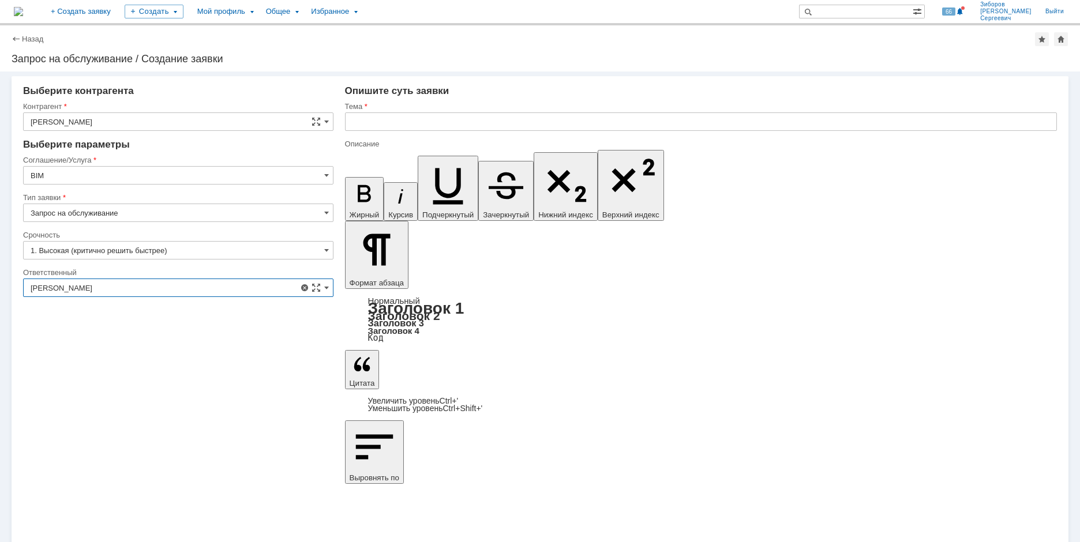
type input "[PERSON_NAME]"
click at [392, 125] on input "text" at bounding box center [701, 121] width 712 height 18
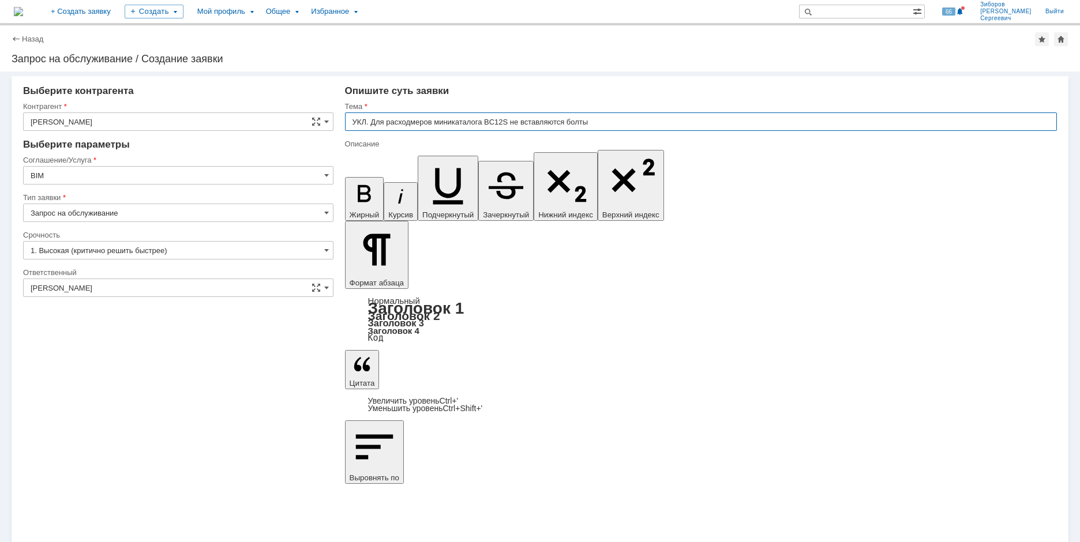
drag, startPoint x: 630, startPoint y: 123, endPoint x: 154, endPoint y: 135, distance: 476.5
click at [412, 121] on input "УКЛ. Для расходмеров миникаталога BC12S не вставляются болты" at bounding box center [701, 121] width 712 height 18
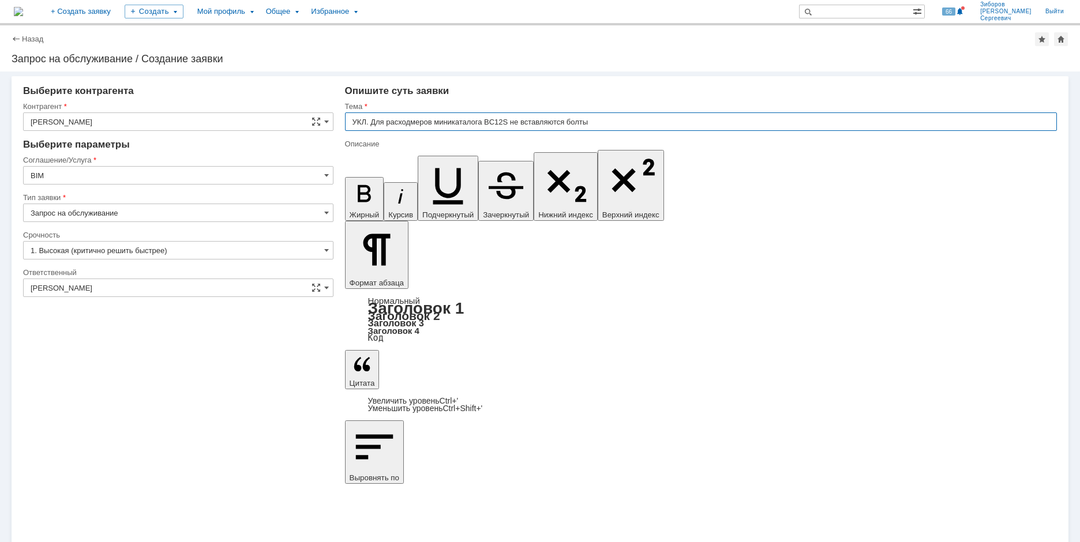
click at [418, 127] on input "УКЛ. Для расходмеров миникаталога BC12S не вставляются болты" at bounding box center [701, 121] width 712 height 18
type input "УКЛ. Для расходомеров миникаталога BC12S не вставляются болты"
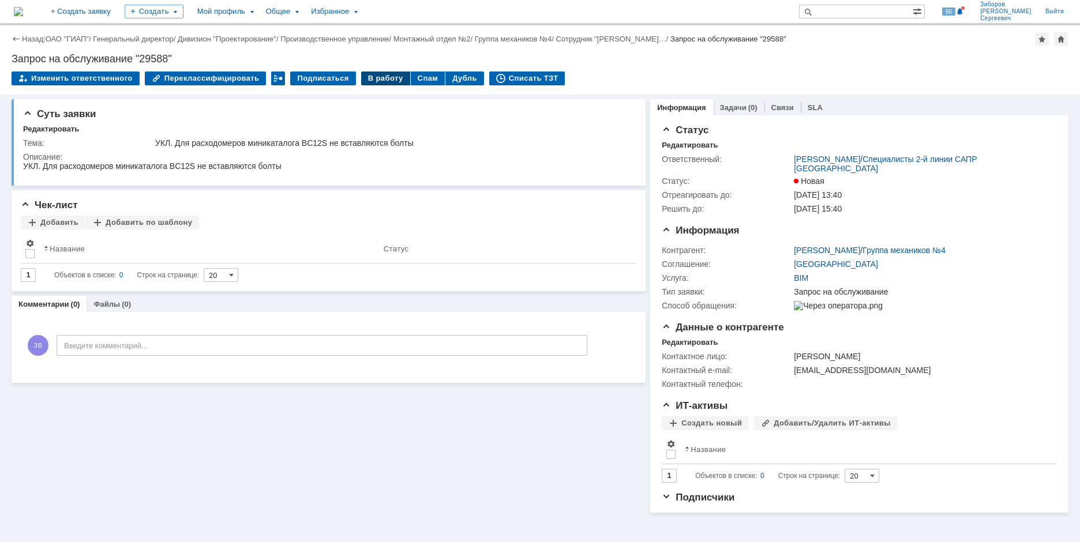
click at [380, 79] on div "В работу" at bounding box center [385, 79] width 49 height 14
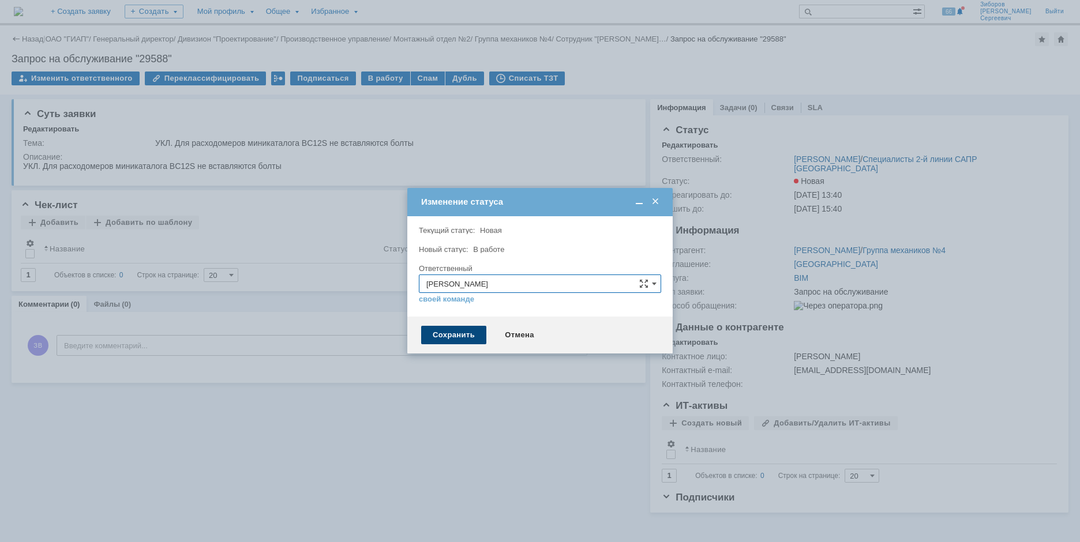
click at [456, 332] on div "Сохранить" at bounding box center [453, 335] width 65 height 18
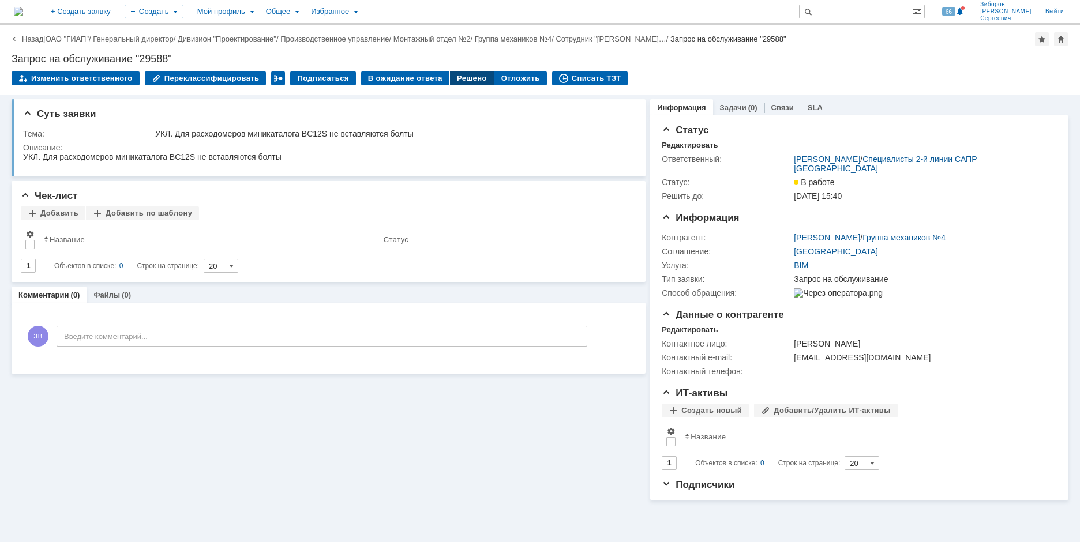
click at [456, 80] on div "Решено" at bounding box center [472, 79] width 44 height 14
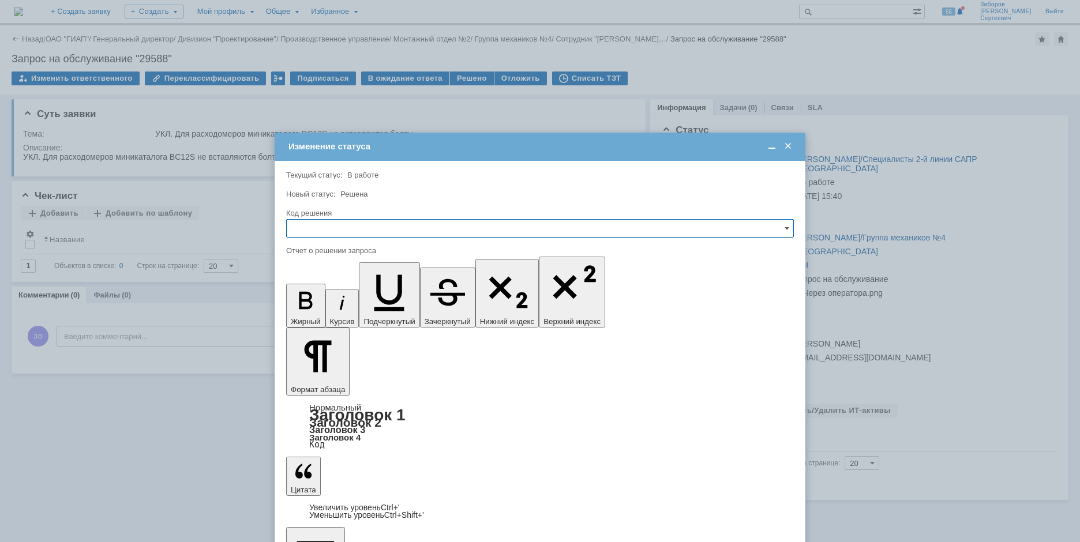
click at [320, 231] on input "text" at bounding box center [539, 228] width 507 height 18
click at [330, 305] on span "Решено" at bounding box center [540, 306] width 493 height 9
type input "Решено"
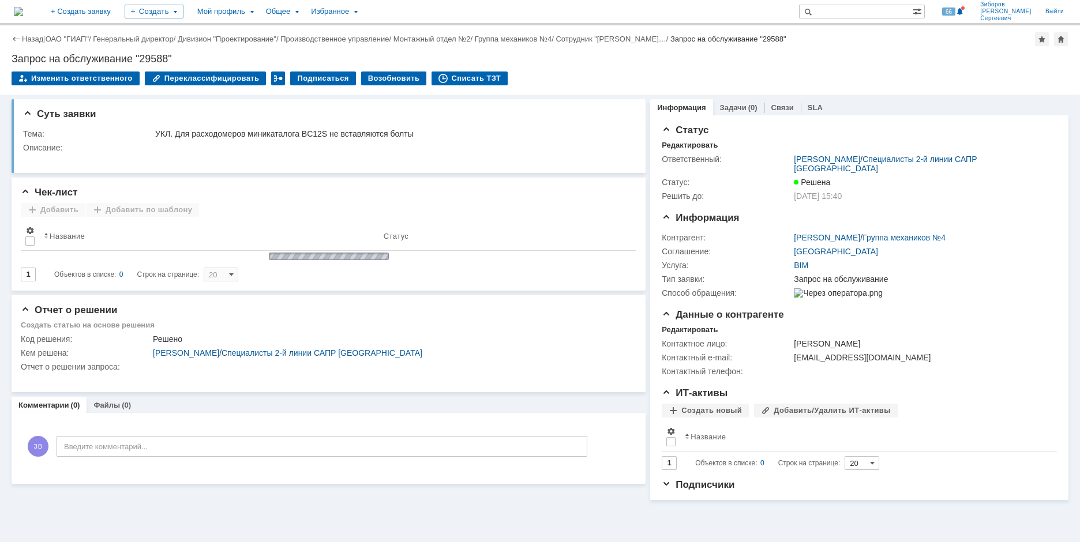
scroll to position [0, 0]
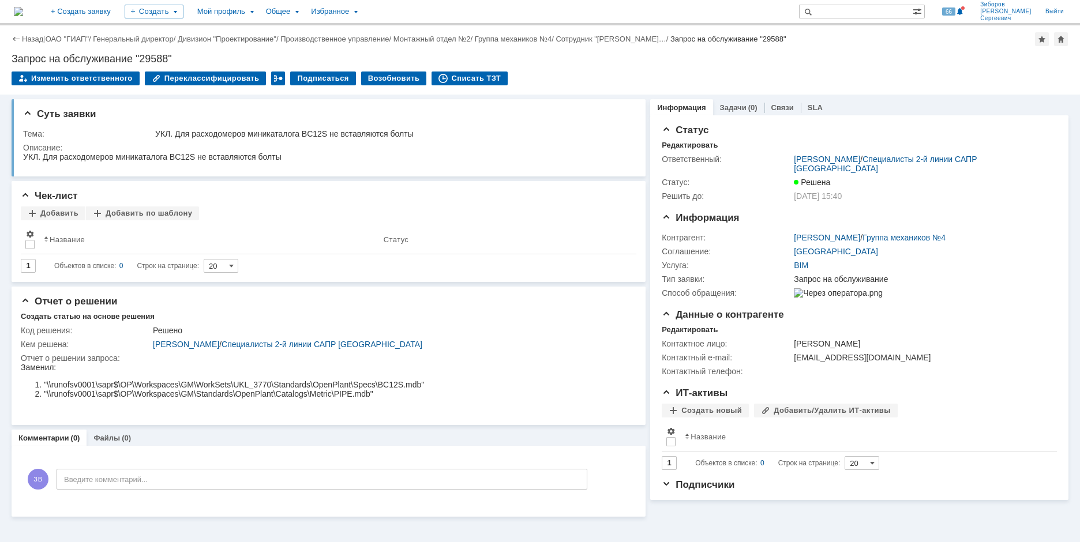
click at [23, 10] on img at bounding box center [18, 11] width 9 height 9
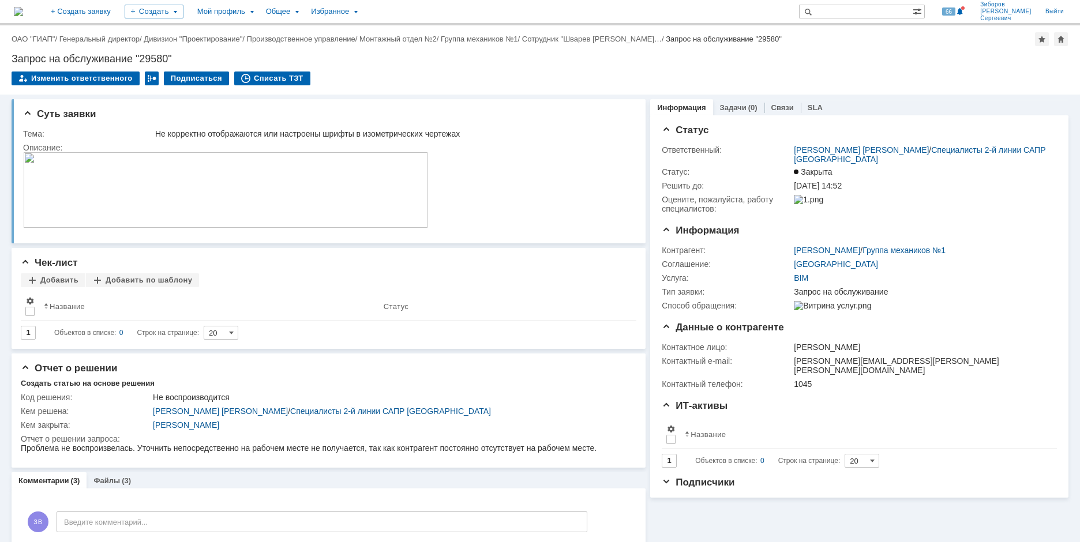
click at [23, 7] on img at bounding box center [18, 11] width 9 height 9
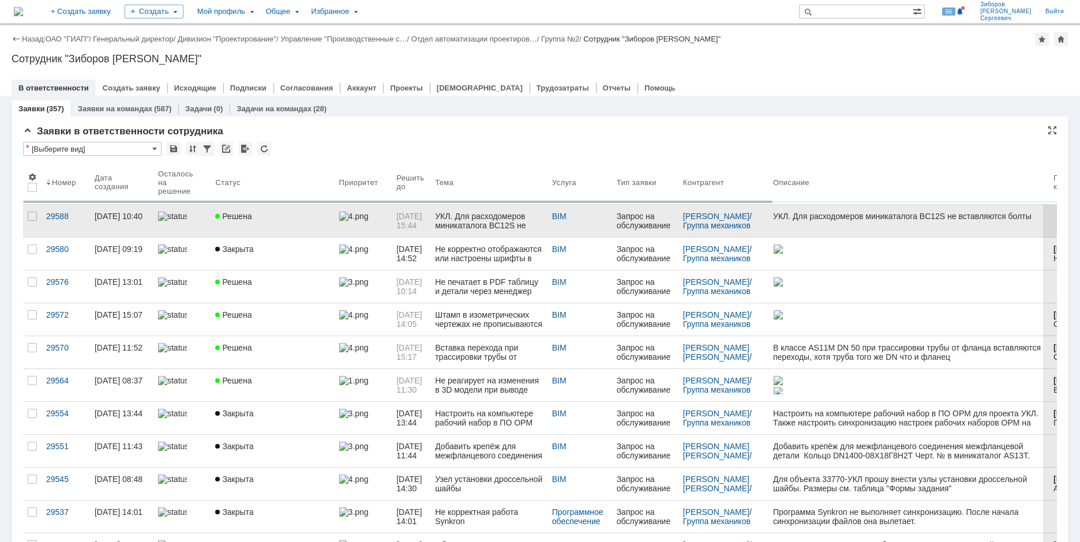
click at [269, 225] on link "Решена" at bounding box center [271, 221] width 123 height 32
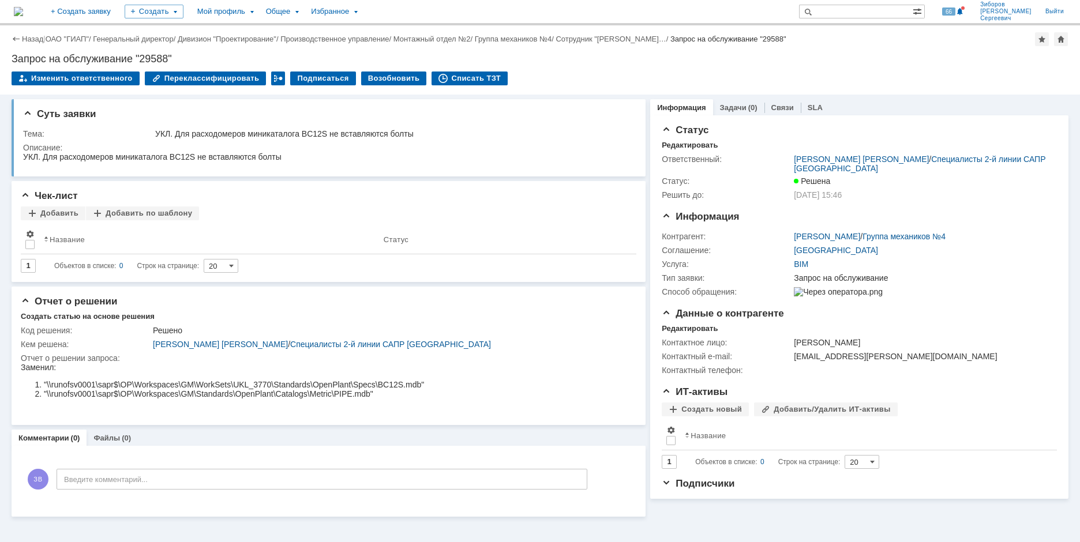
click at [23, 7] on img at bounding box center [18, 11] width 9 height 9
